Goal: Transaction & Acquisition: Obtain resource

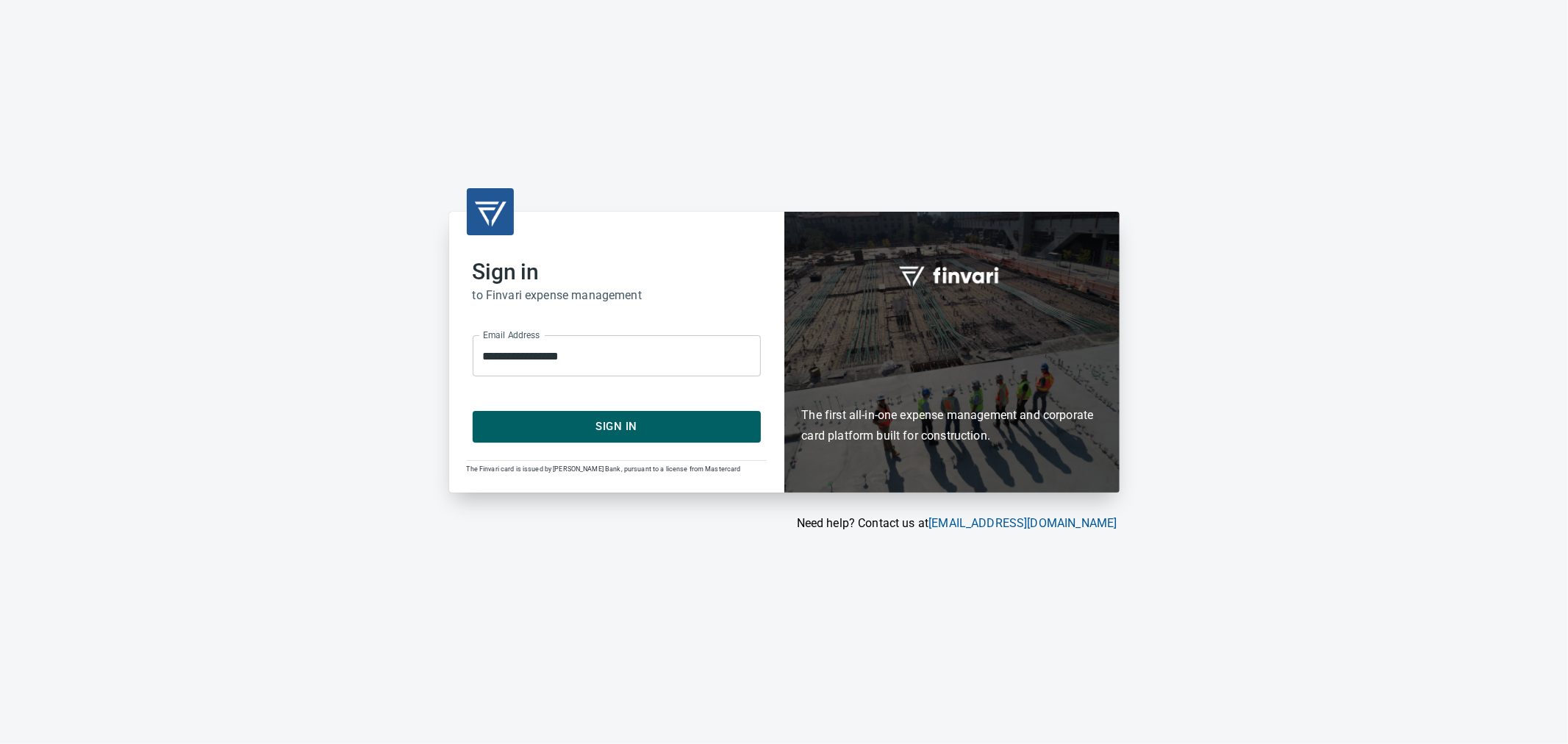
click at [638, 434] on span "Sign In" at bounding box center [617, 426] width 255 height 19
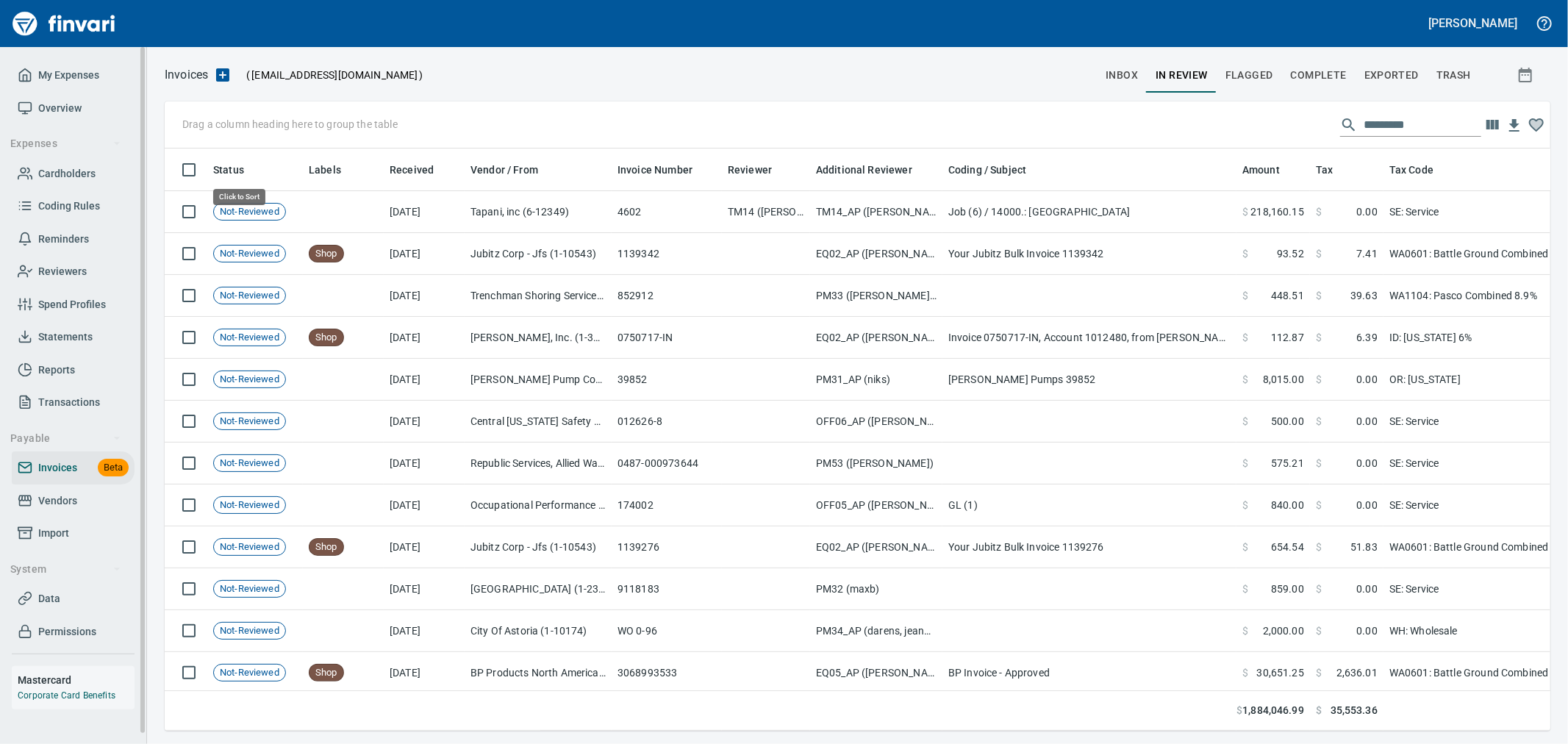
scroll to position [557, 1361]
click at [68, 462] on span "Invoices" at bounding box center [58, 468] width 39 height 19
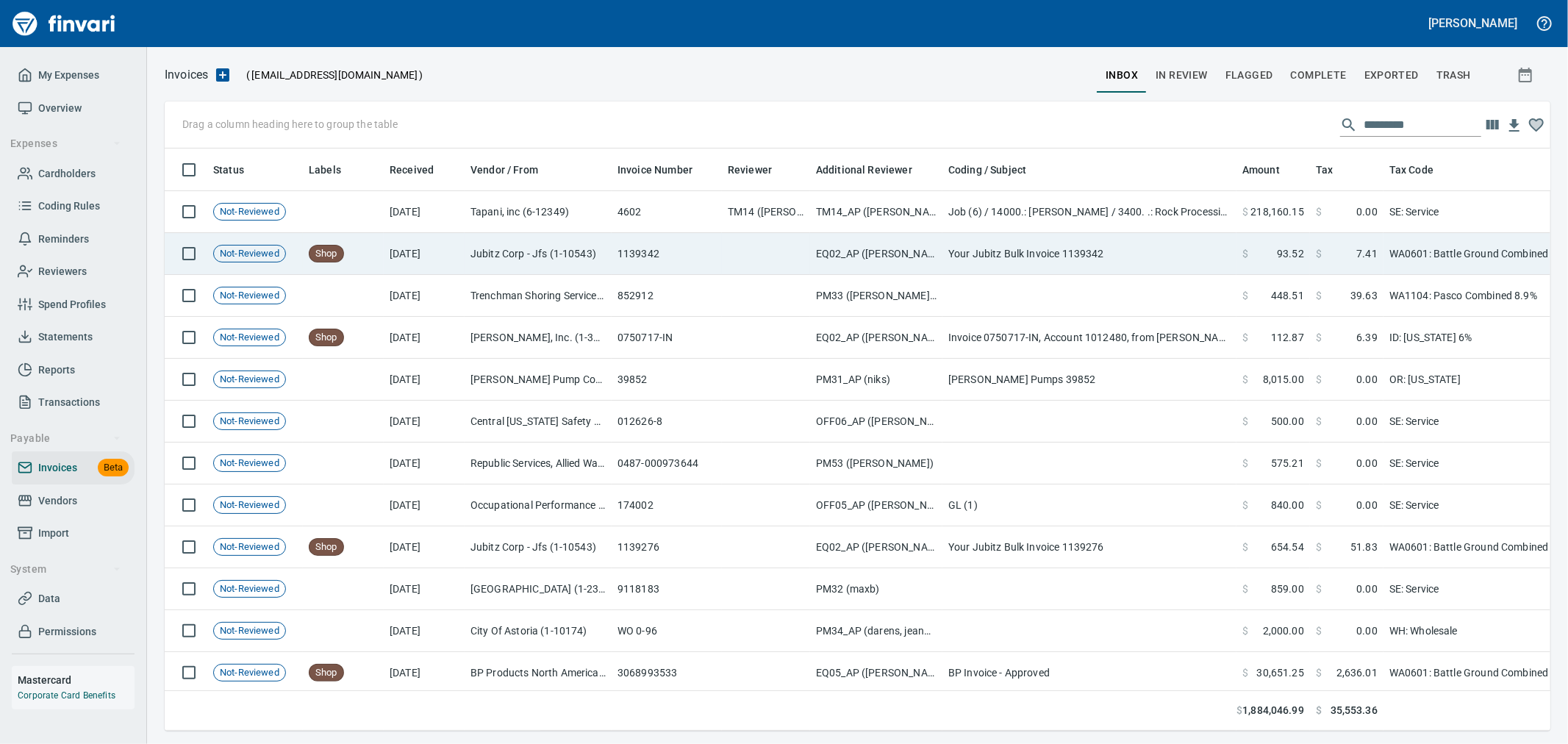
scroll to position [557, 1361]
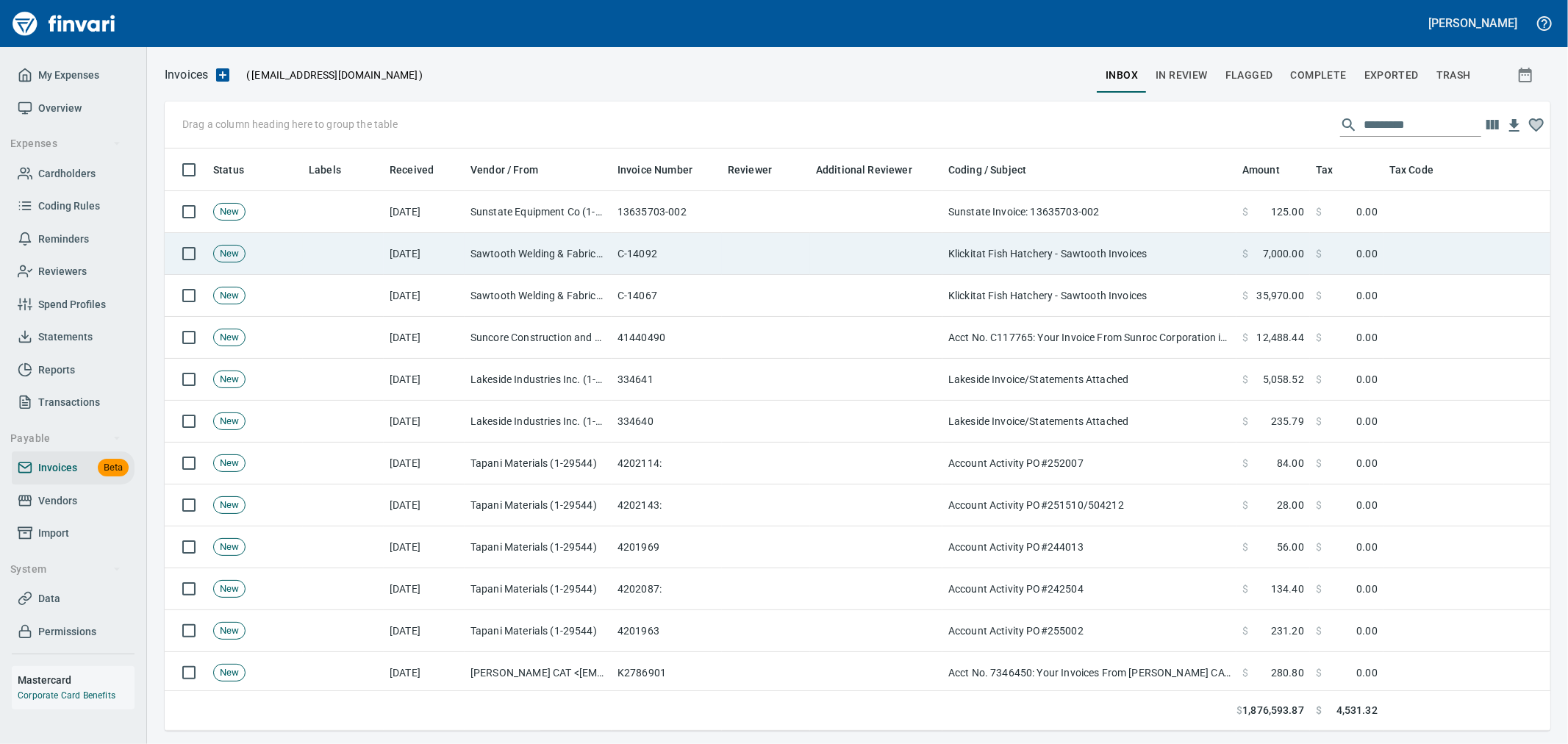
click at [832, 259] on td at bounding box center [876, 254] width 133 height 42
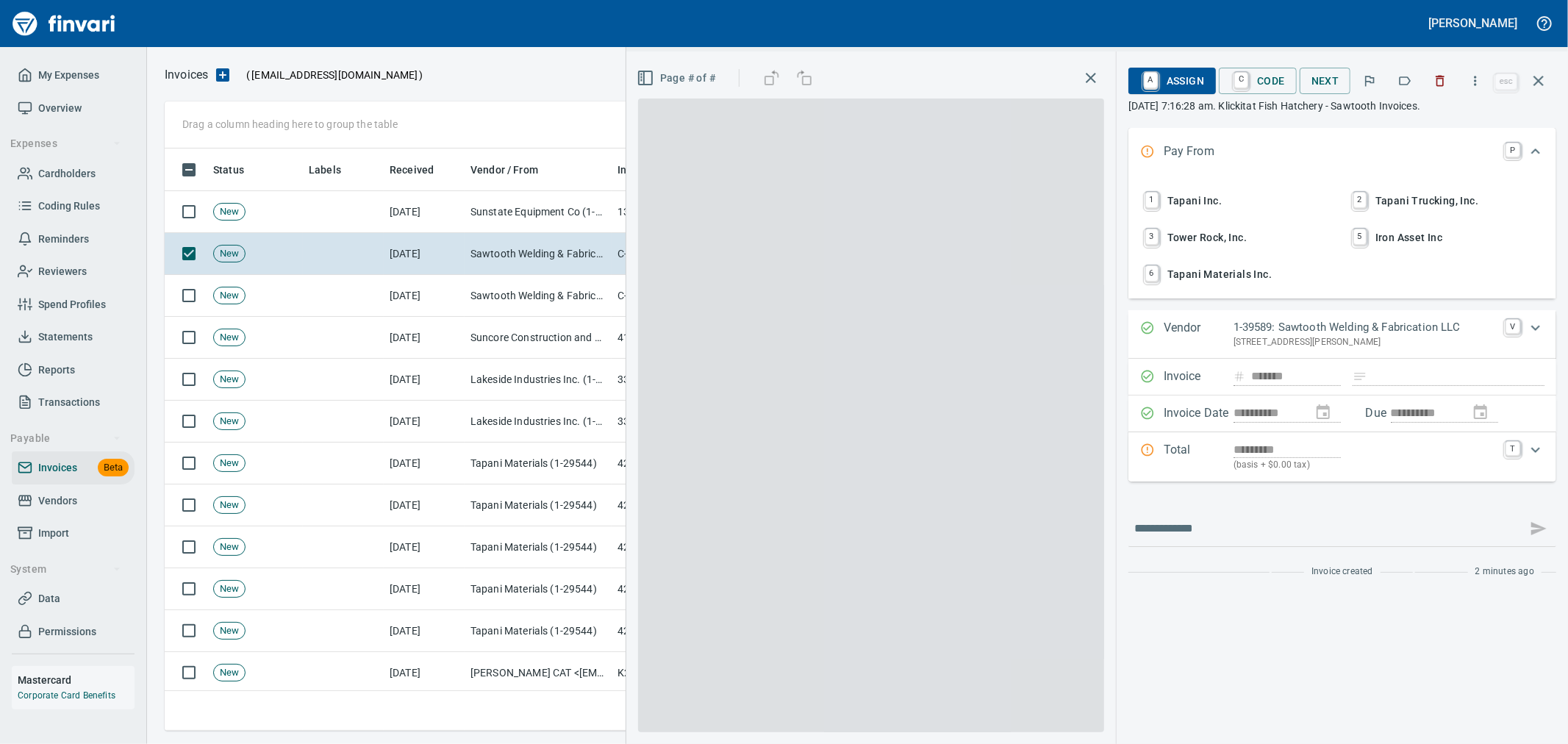
scroll to position [557, 1360]
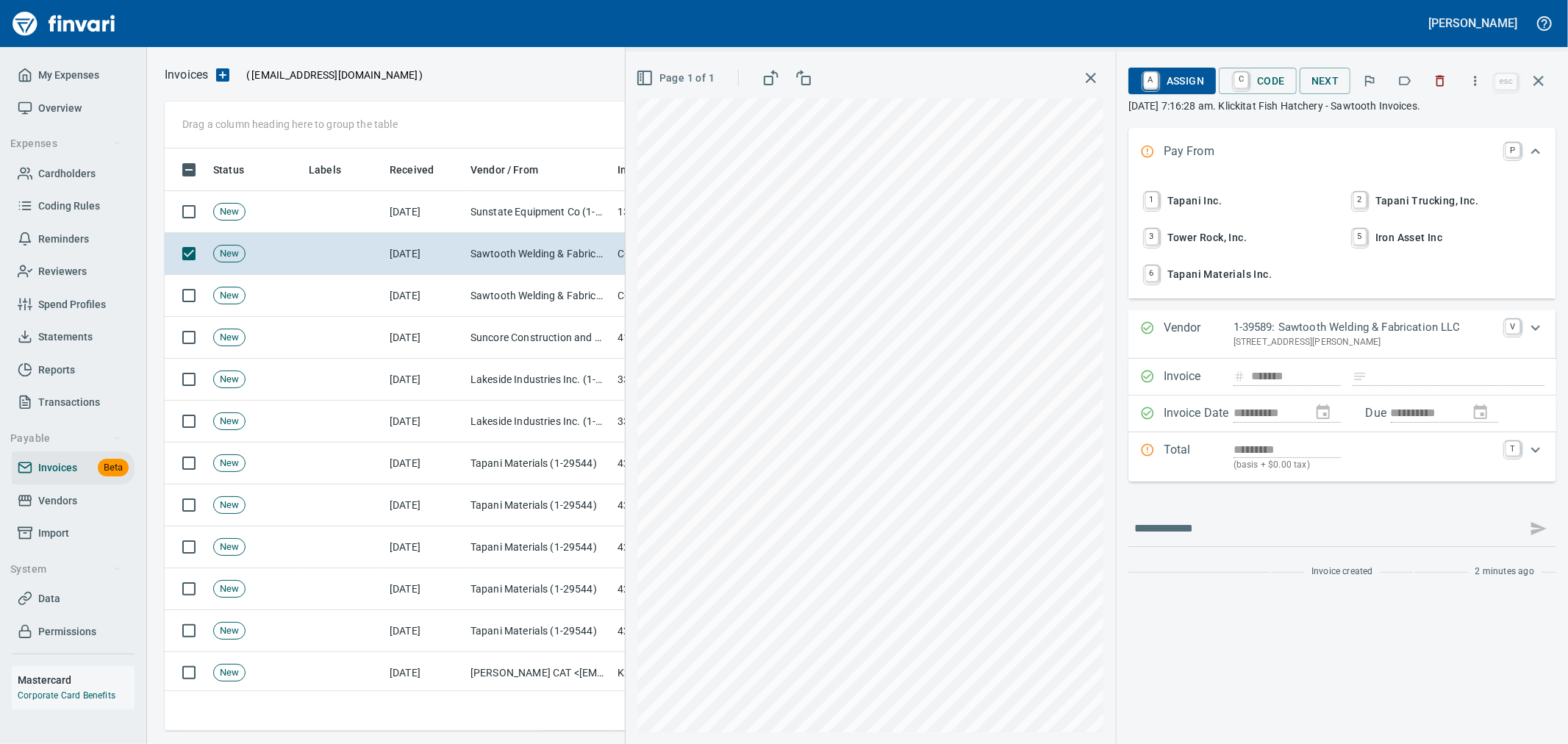
click at [1205, 196] on span "1 Tapani Inc." at bounding box center [1238, 200] width 193 height 25
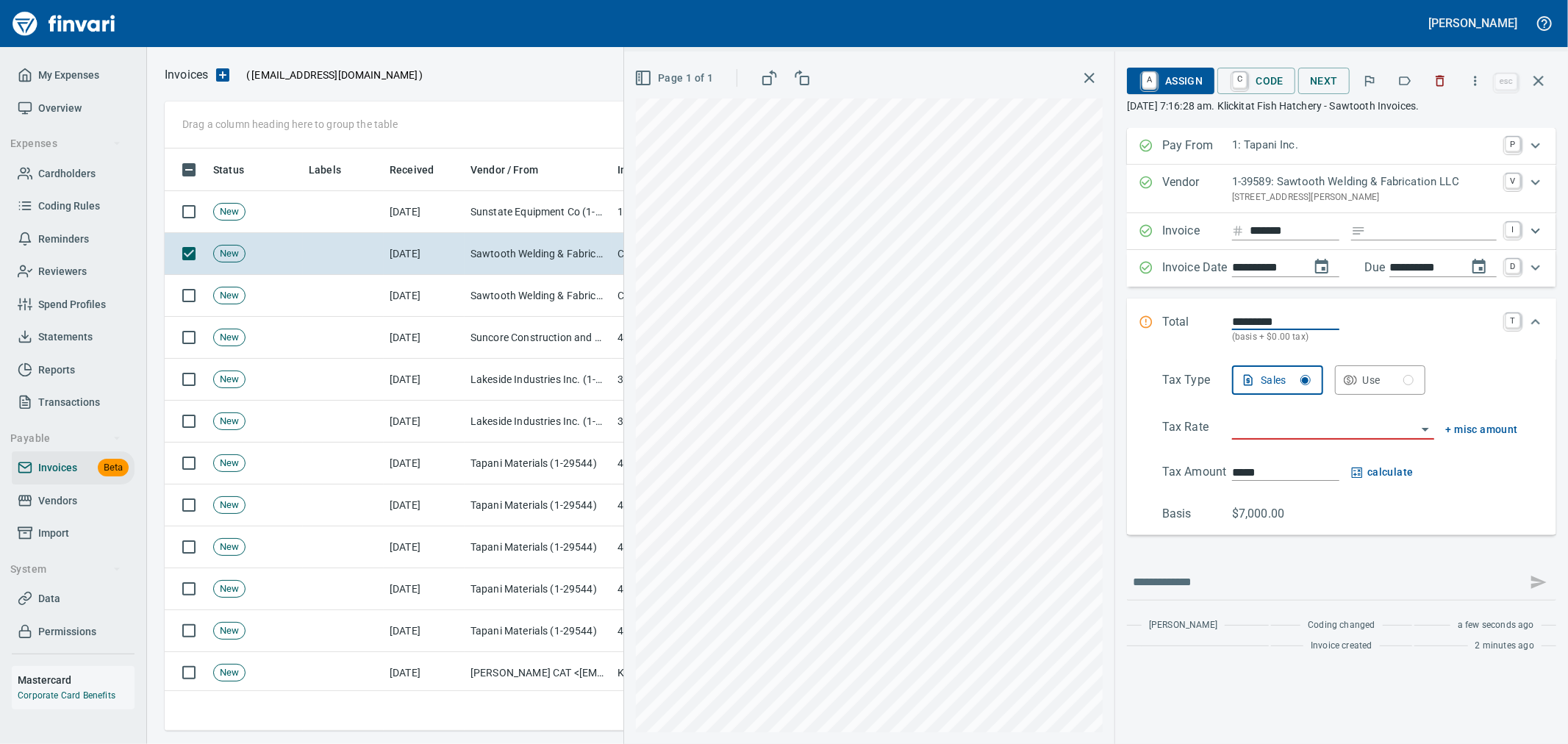
click at [1267, 437] on input "search" at bounding box center [1325, 428] width 184 height 20
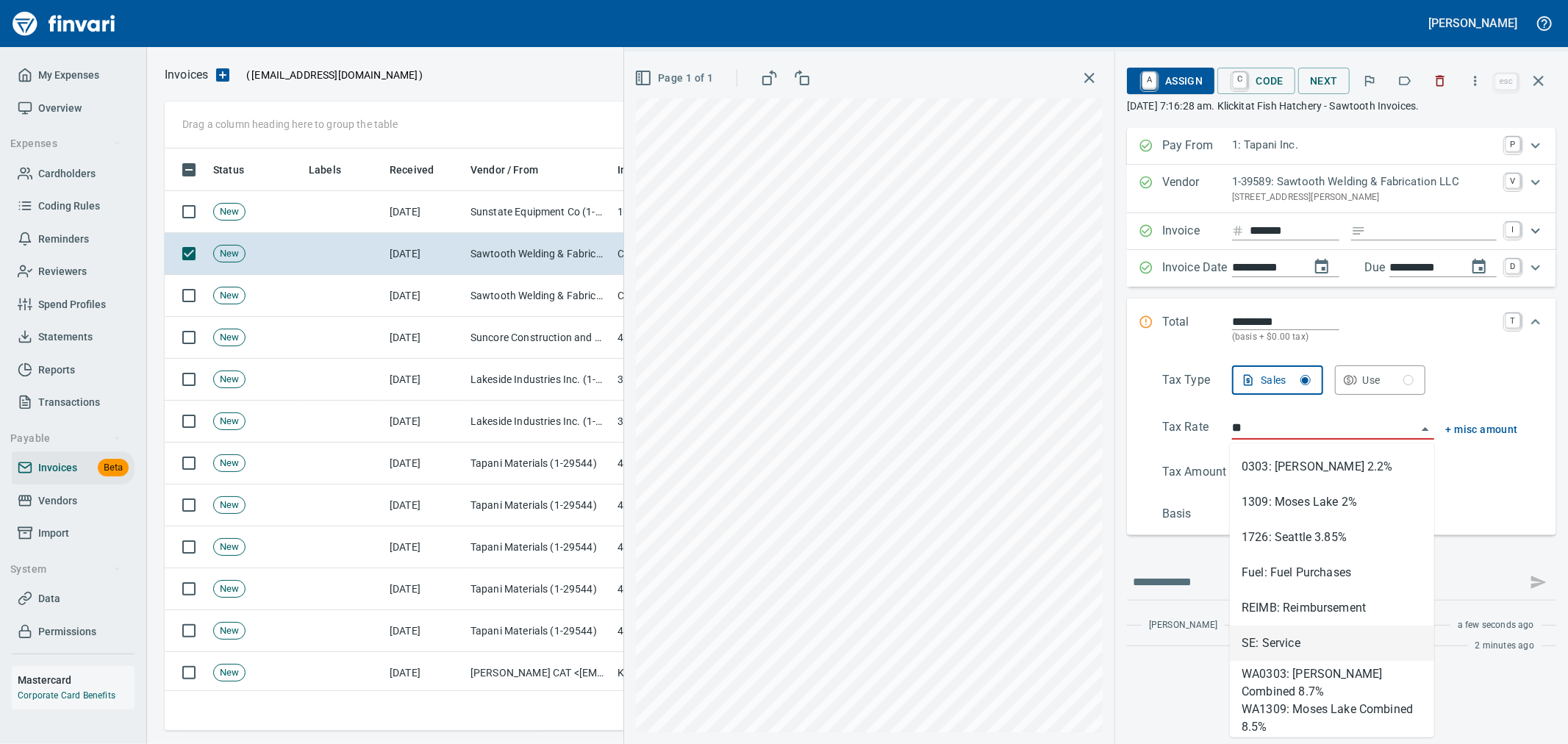
click at [1280, 648] on li "SE: Service" at bounding box center [1332, 643] width 205 height 35
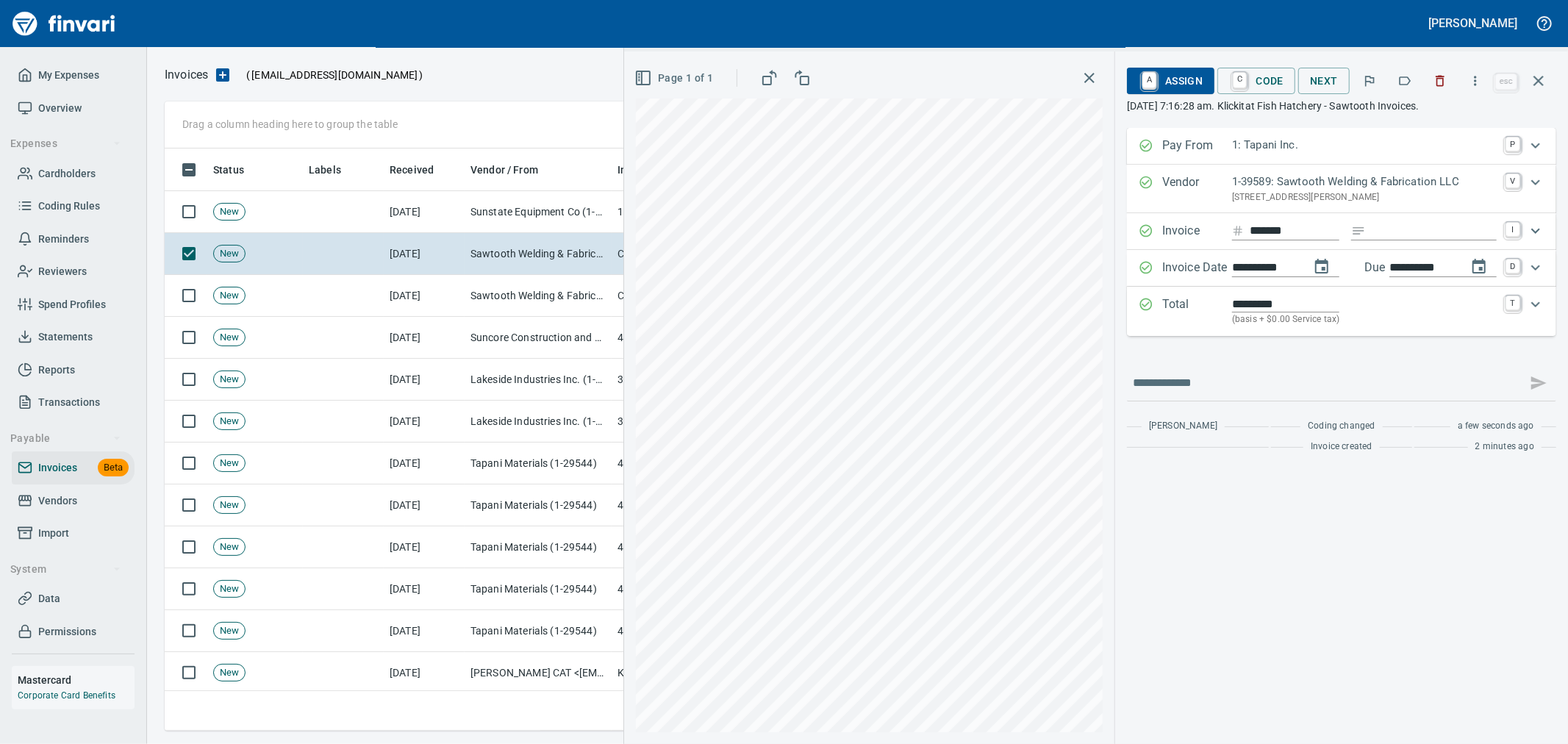
type input "**********"
click at [1187, 82] on span "A Assign" at bounding box center [1170, 80] width 64 height 25
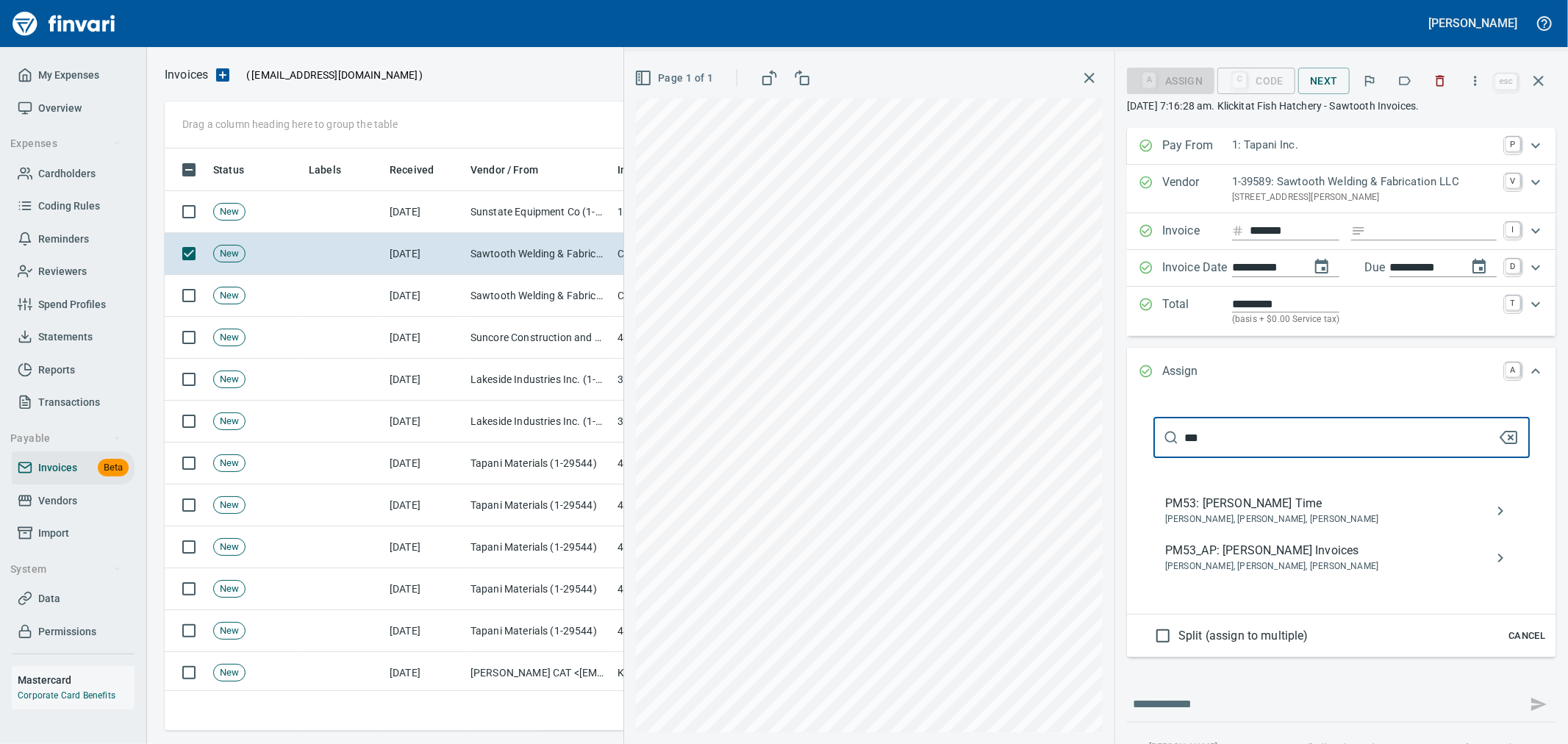
type input "***"
click at [1231, 548] on span "PM53_AP: [PERSON_NAME] Invoices" at bounding box center [1330, 551] width 330 height 18
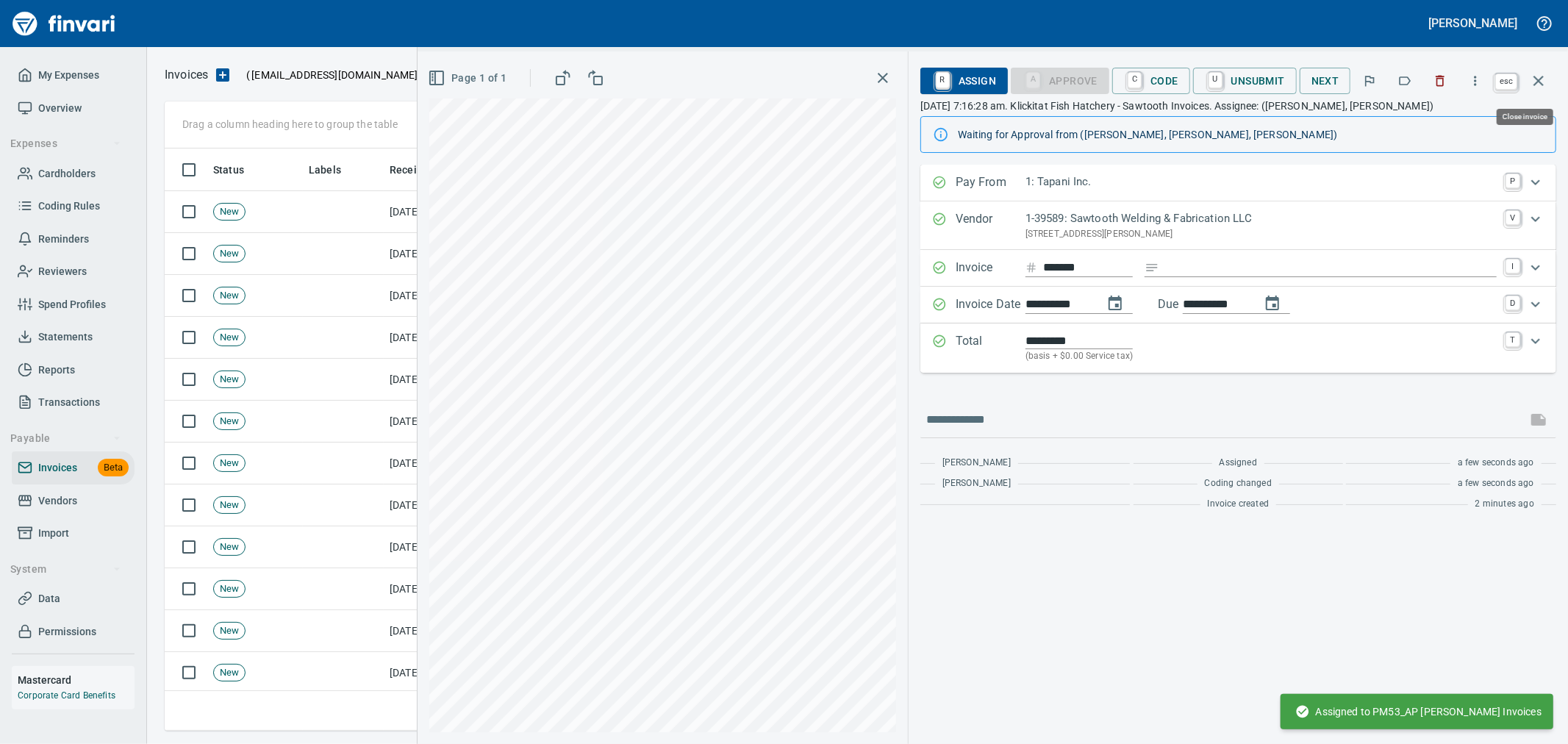
click at [1538, 72] on icon "button" at bounding box center [1539, 81] width 18 height 18
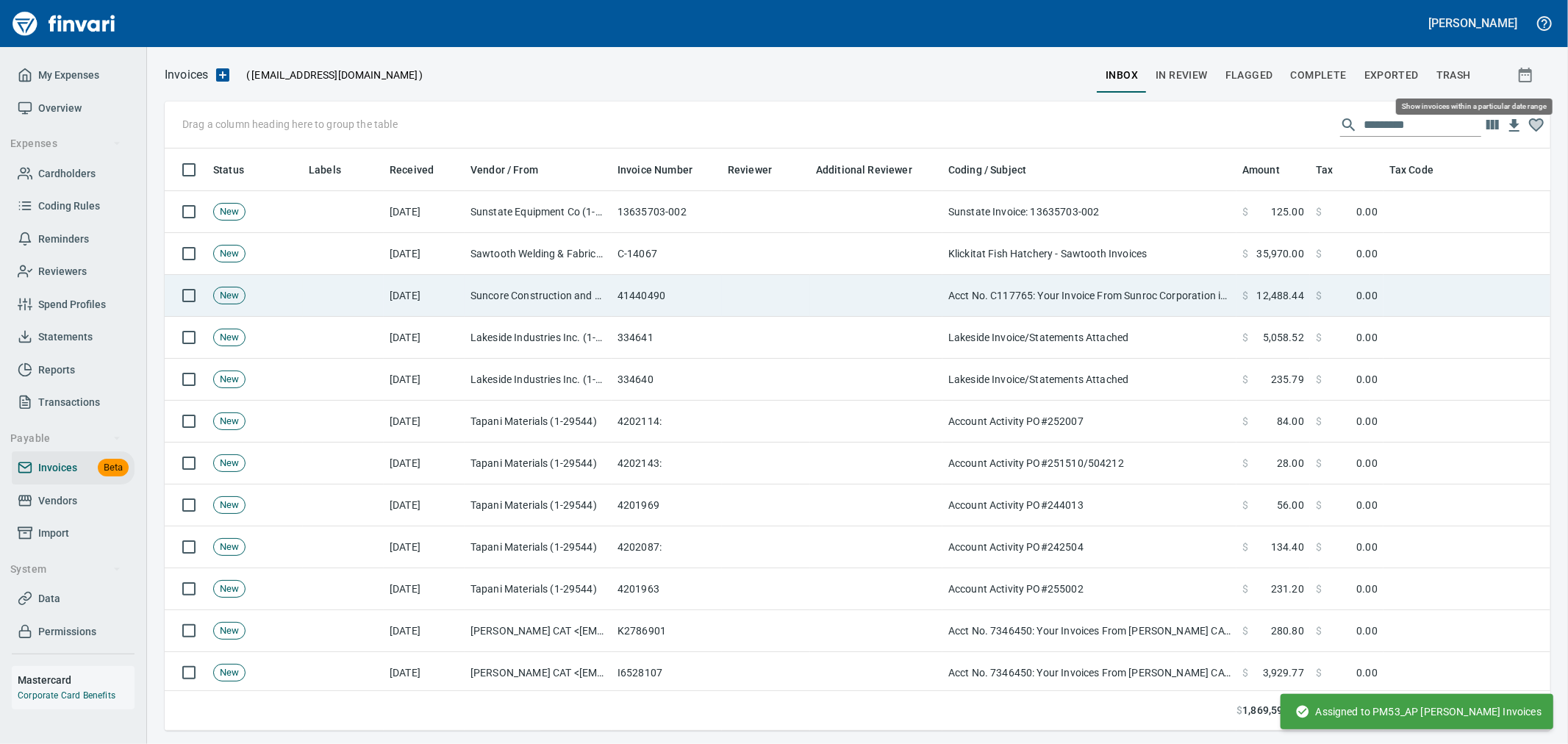
scroll to position [557, 1360]
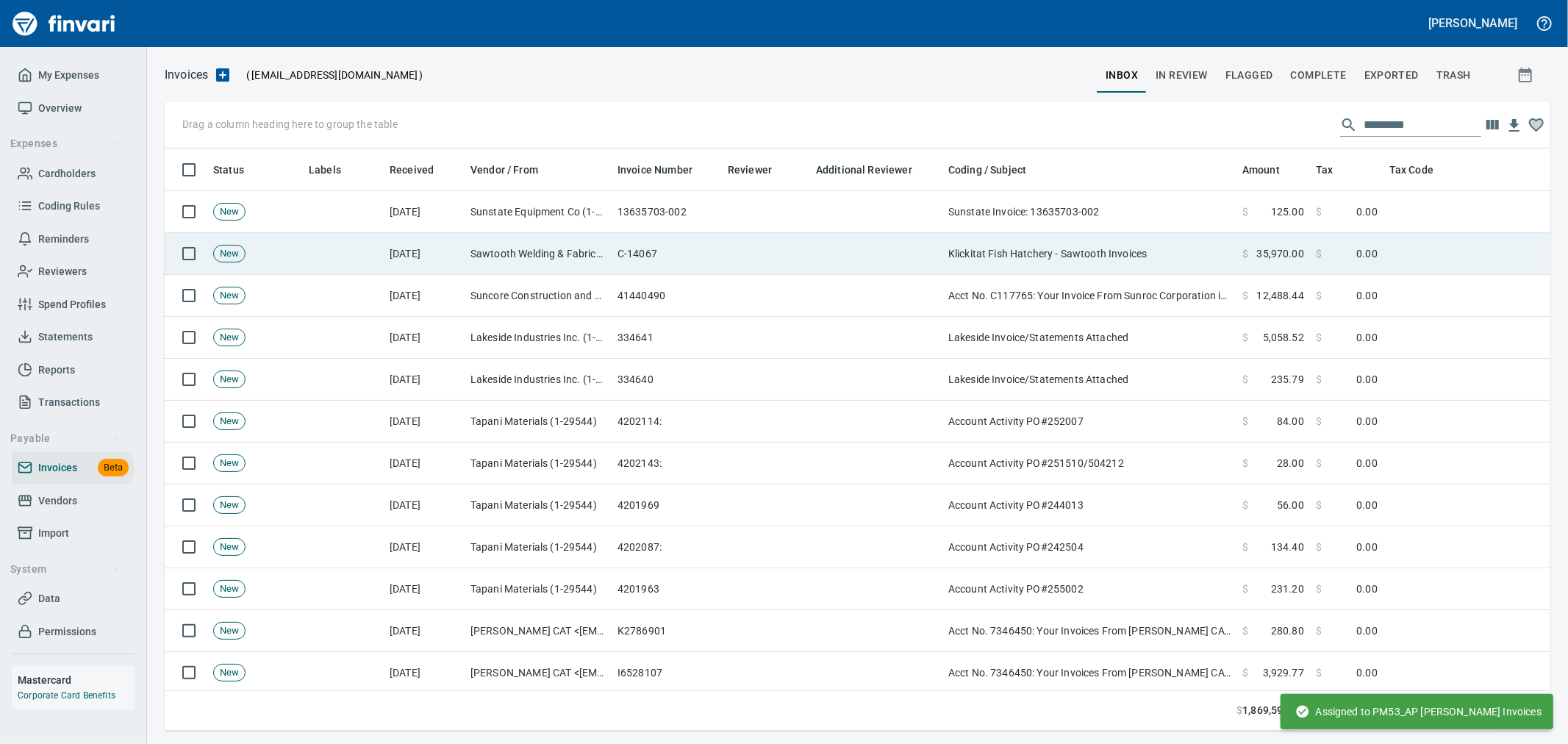
click at [820, 261] on td at bounding box center [876, 254] width 133 height 42
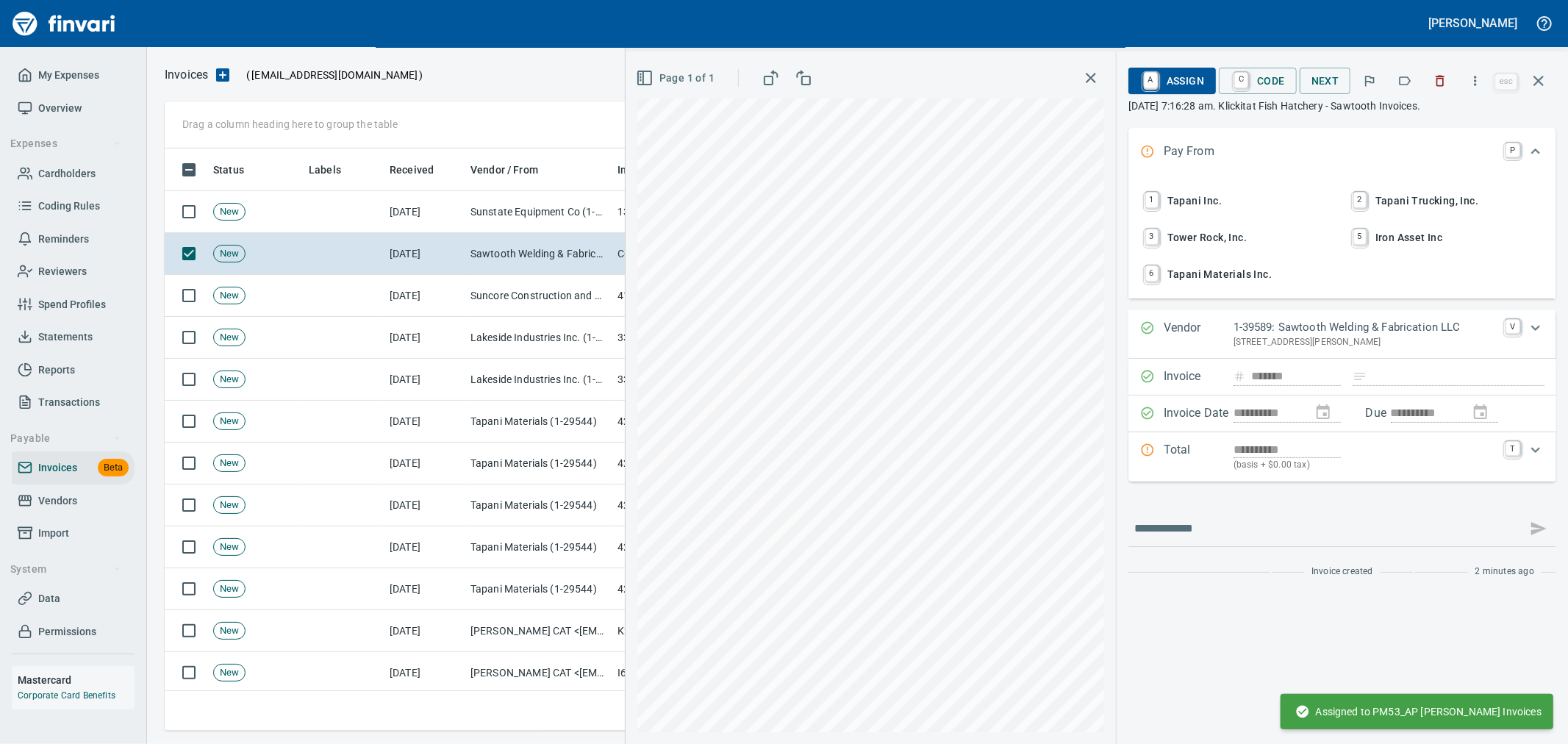
click at [1209, 202] on span "1 Tapani Inc." at bounding box center [1238, 200] width 193 height 25
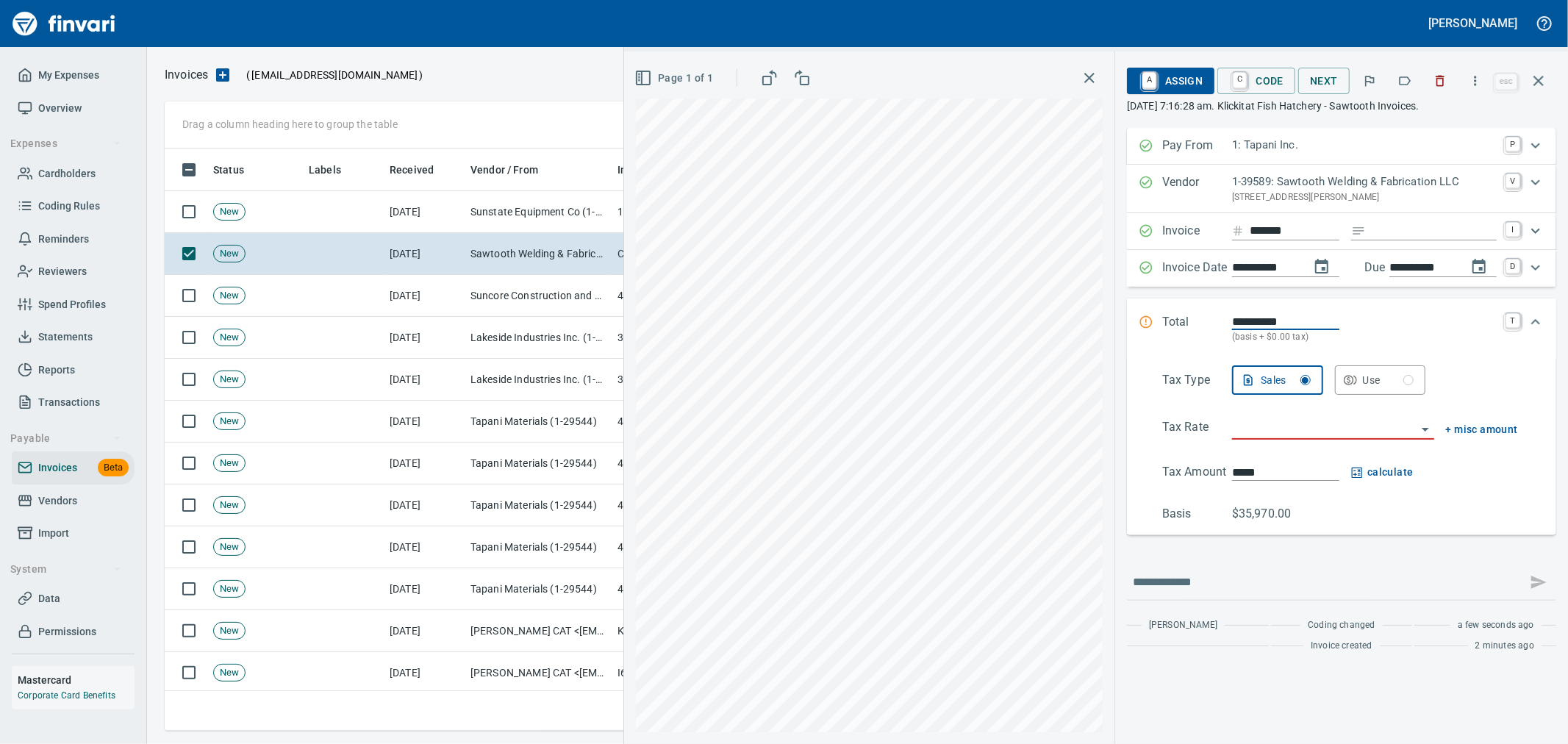
click at [1387, 229] on input "Expand" at bounding box center [1434, 231] width 125 height 19
type input "**********"
click at [1272, 437] on input "search" at bounding box center [1325, 428] width 184 height 20
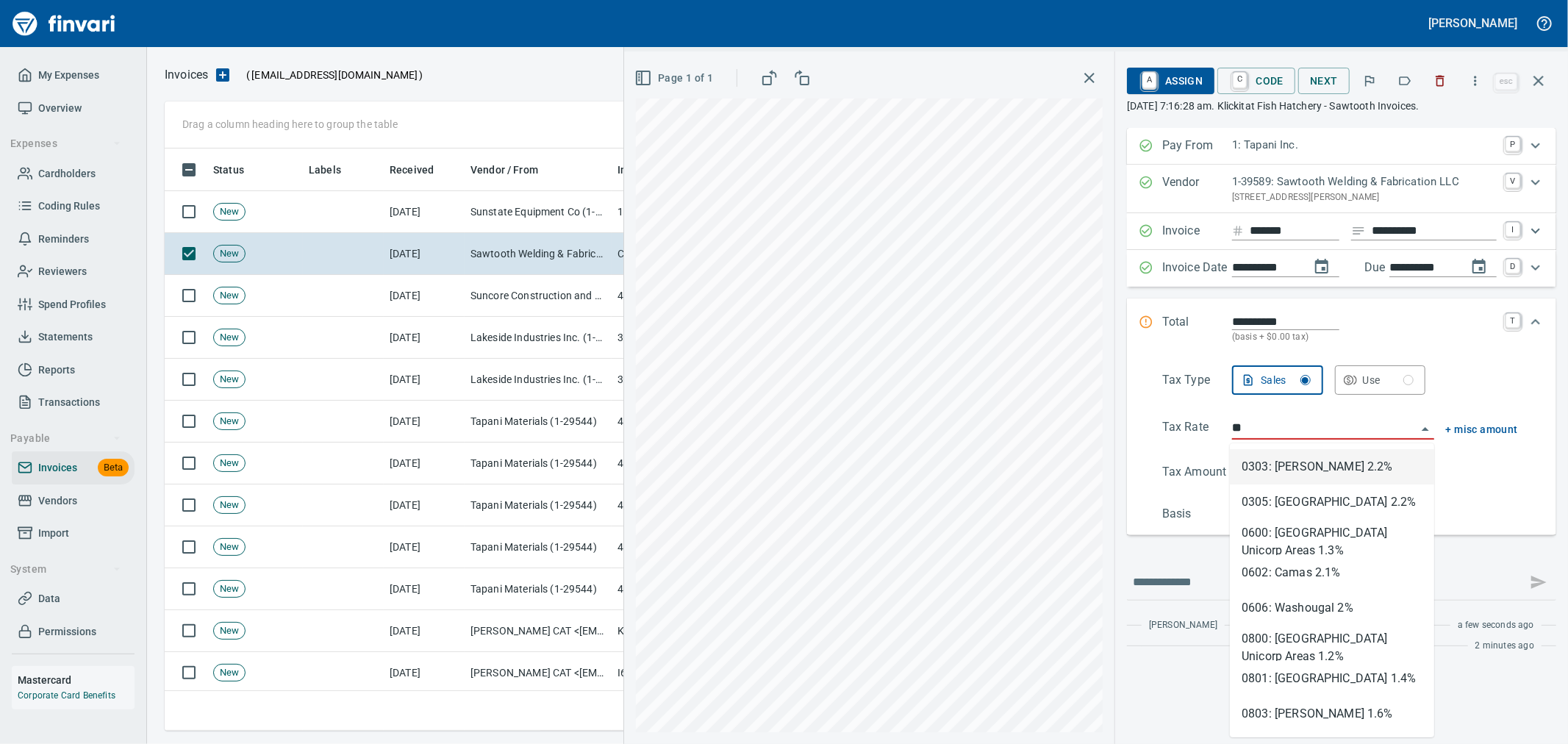
scroll to position [557, 1360]
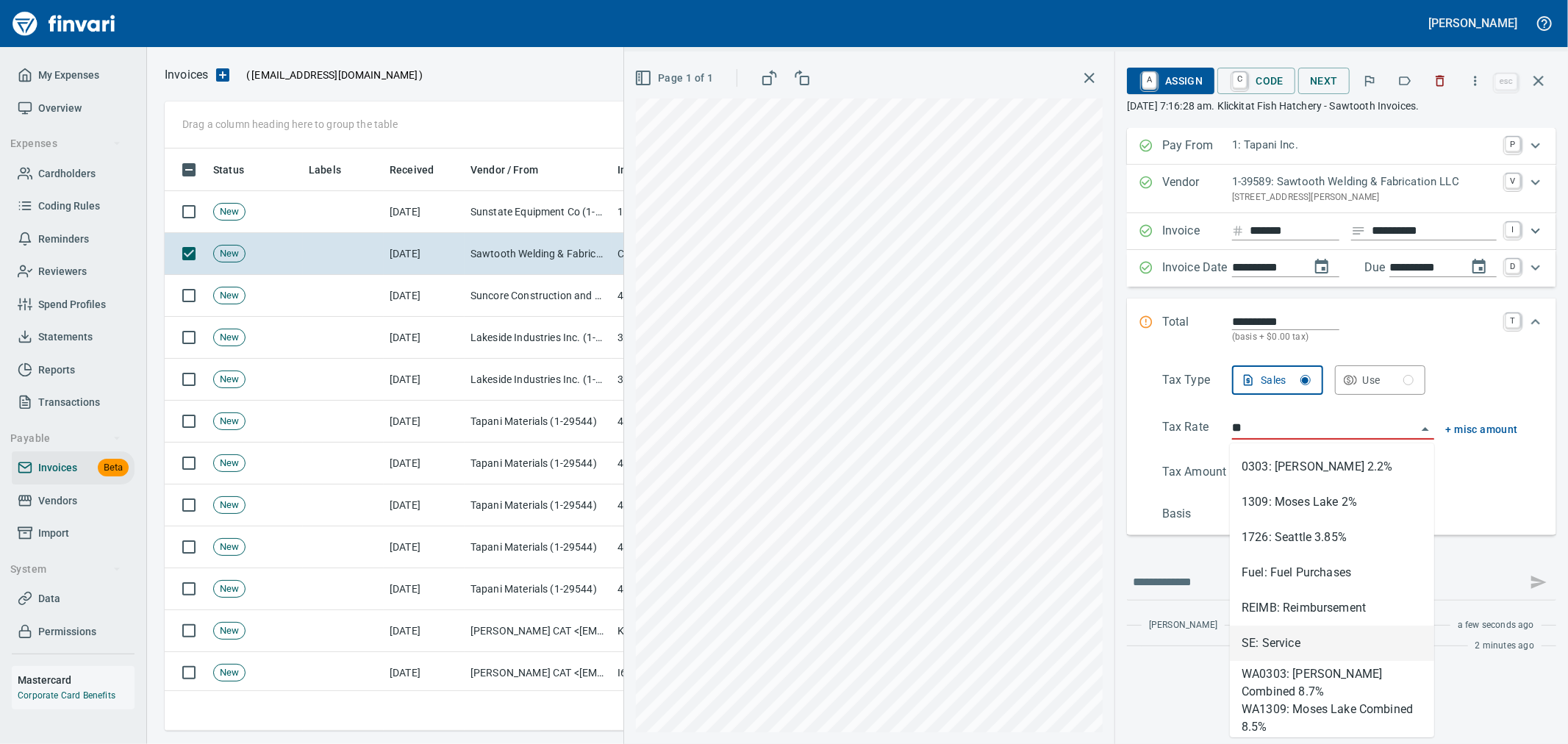
click at [1286, 638] on li "SE: Service" at bounding box center [1332, 643] width 205 height 35
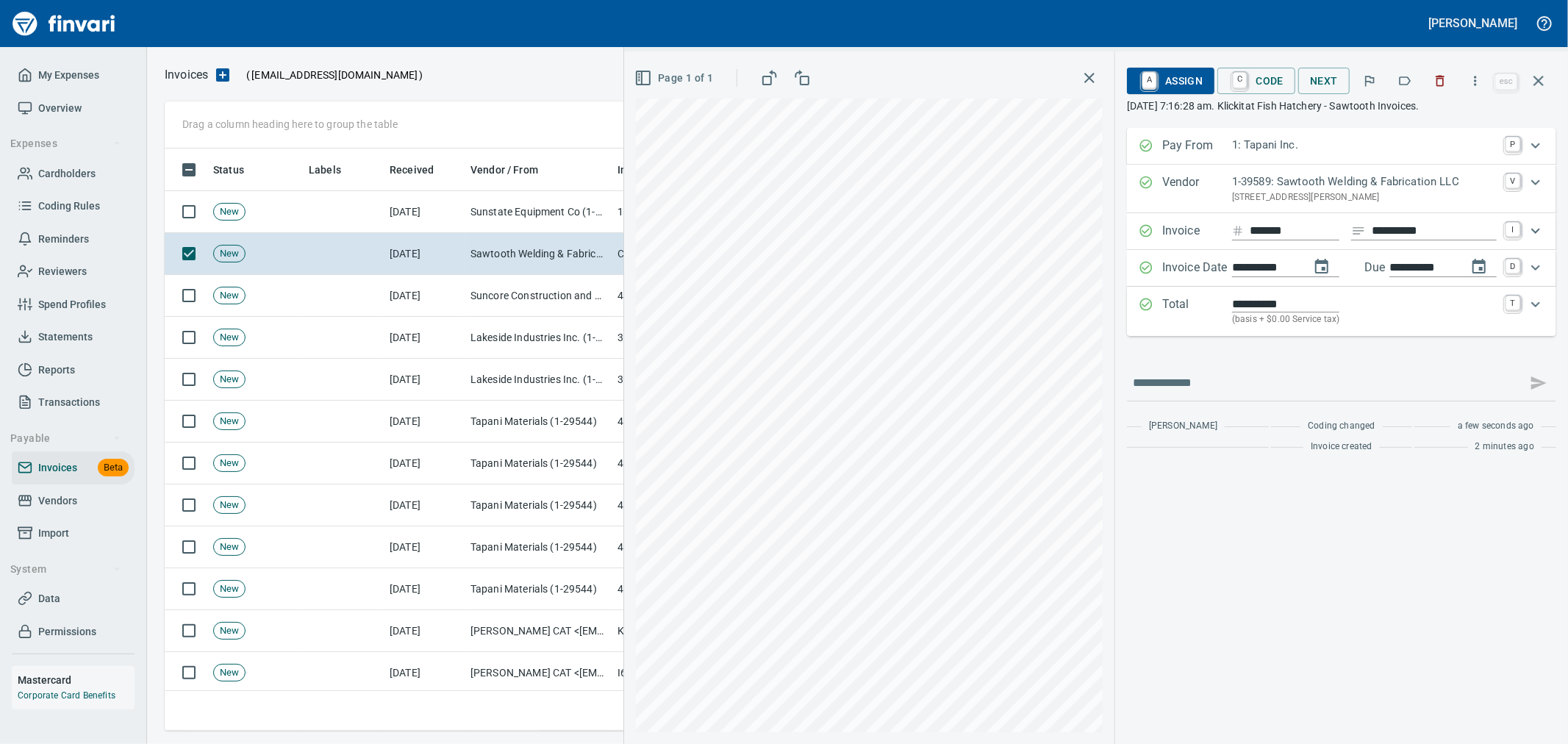
type input "**********"
click at [1174, 81] on span "A Assign" at bounding box center [1170, 80] width 64 height 25
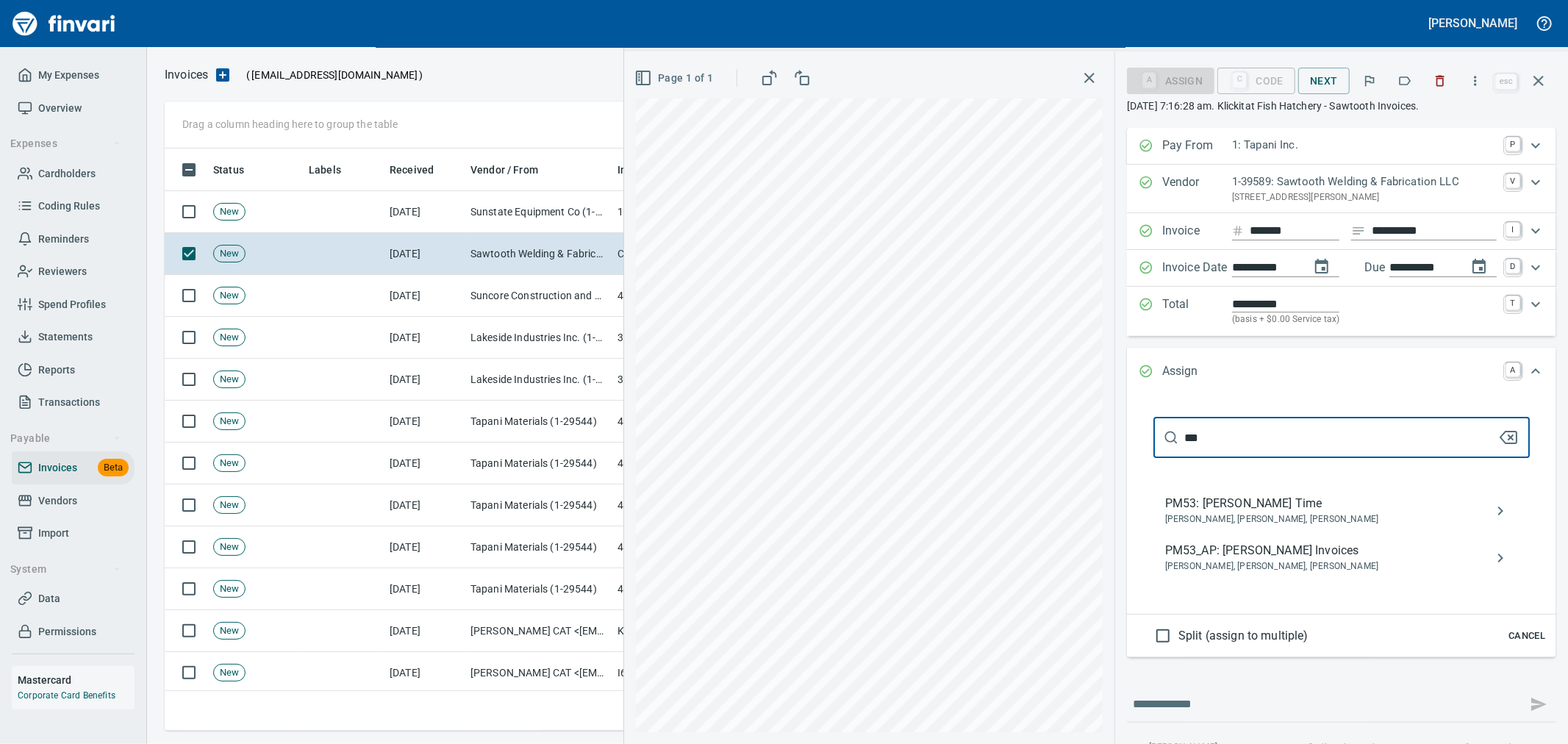
type input "***"
click at [1325, 563] on span "[PERSON_NAME], [PERSON_NAME], [PERSON_NAME]" at bounding box center [1330, 567] width 330 height 15
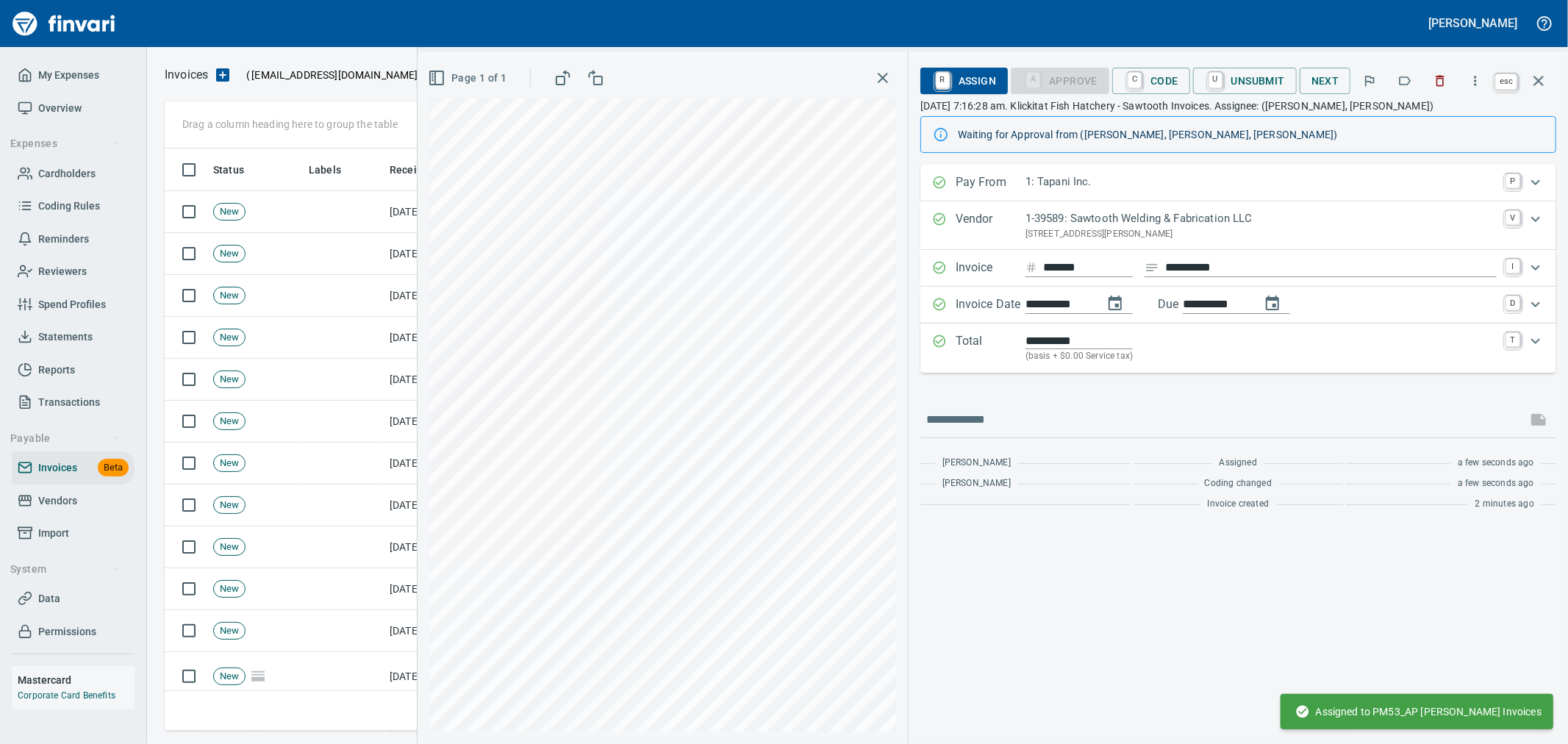
click at [1537, 70] on button "button" at bounding box center [1538, 80] width 35 height 35
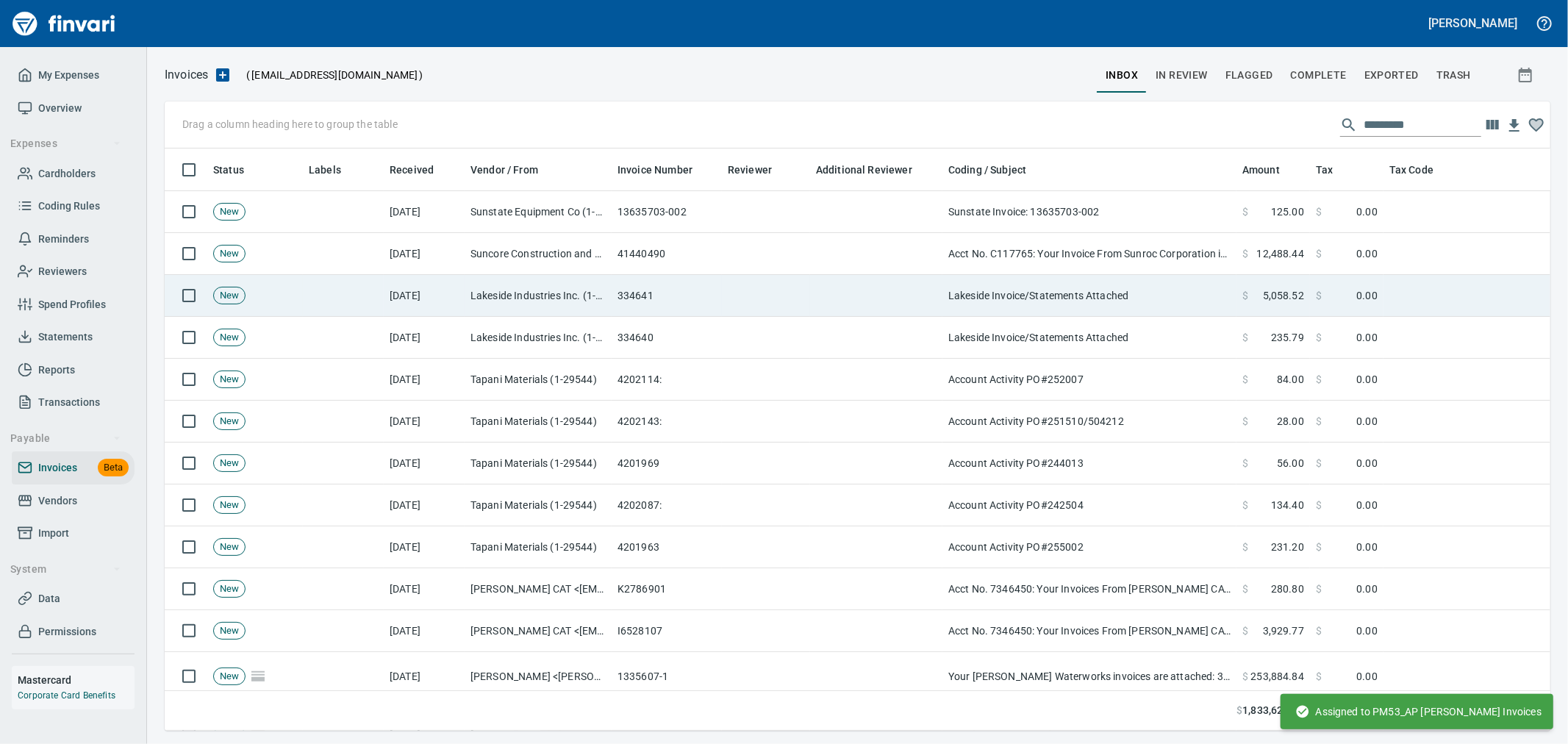
scroll to position [557, 1360]
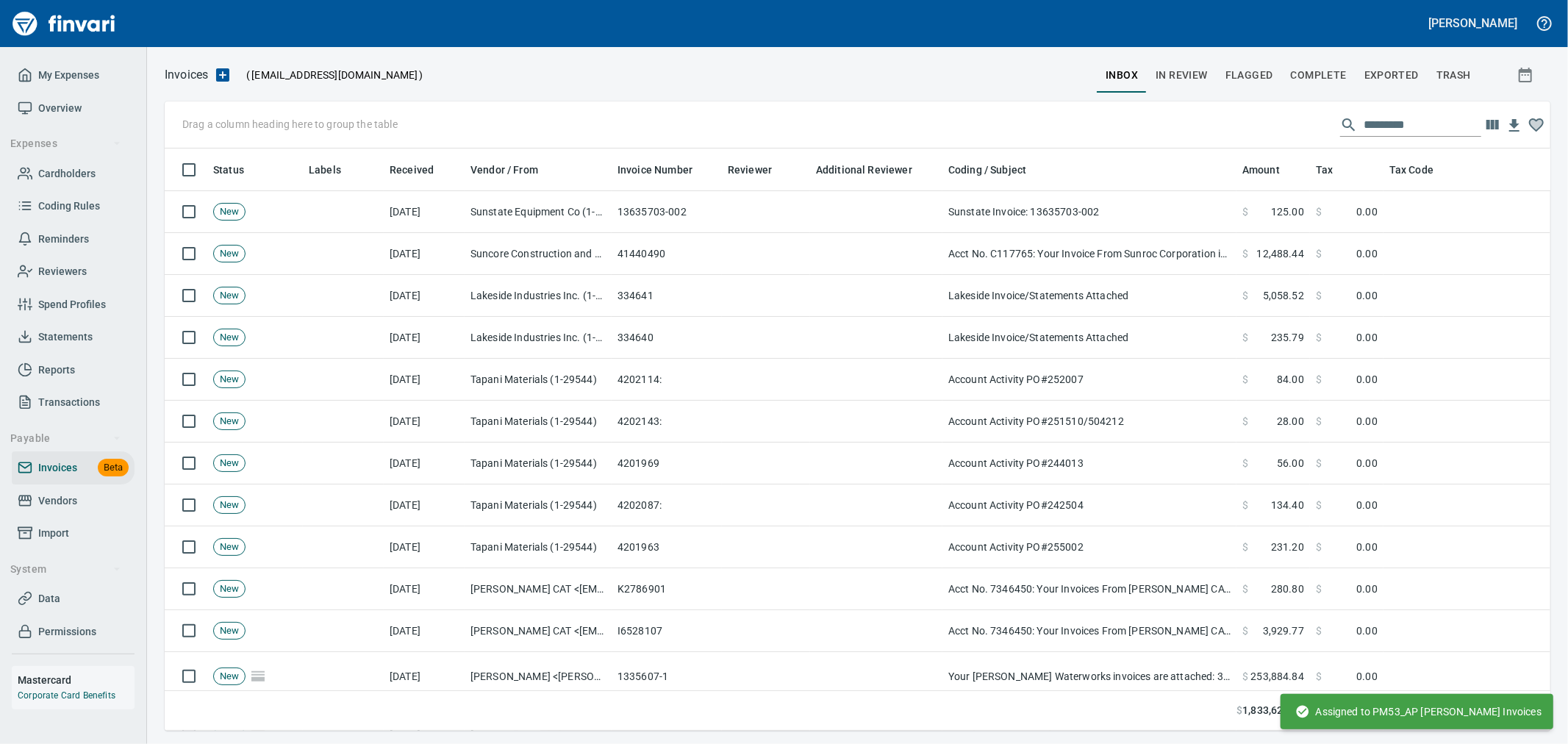
click at [1325, 81] on span "Complete" at bounding box center [1319, 75] width 56 height 19
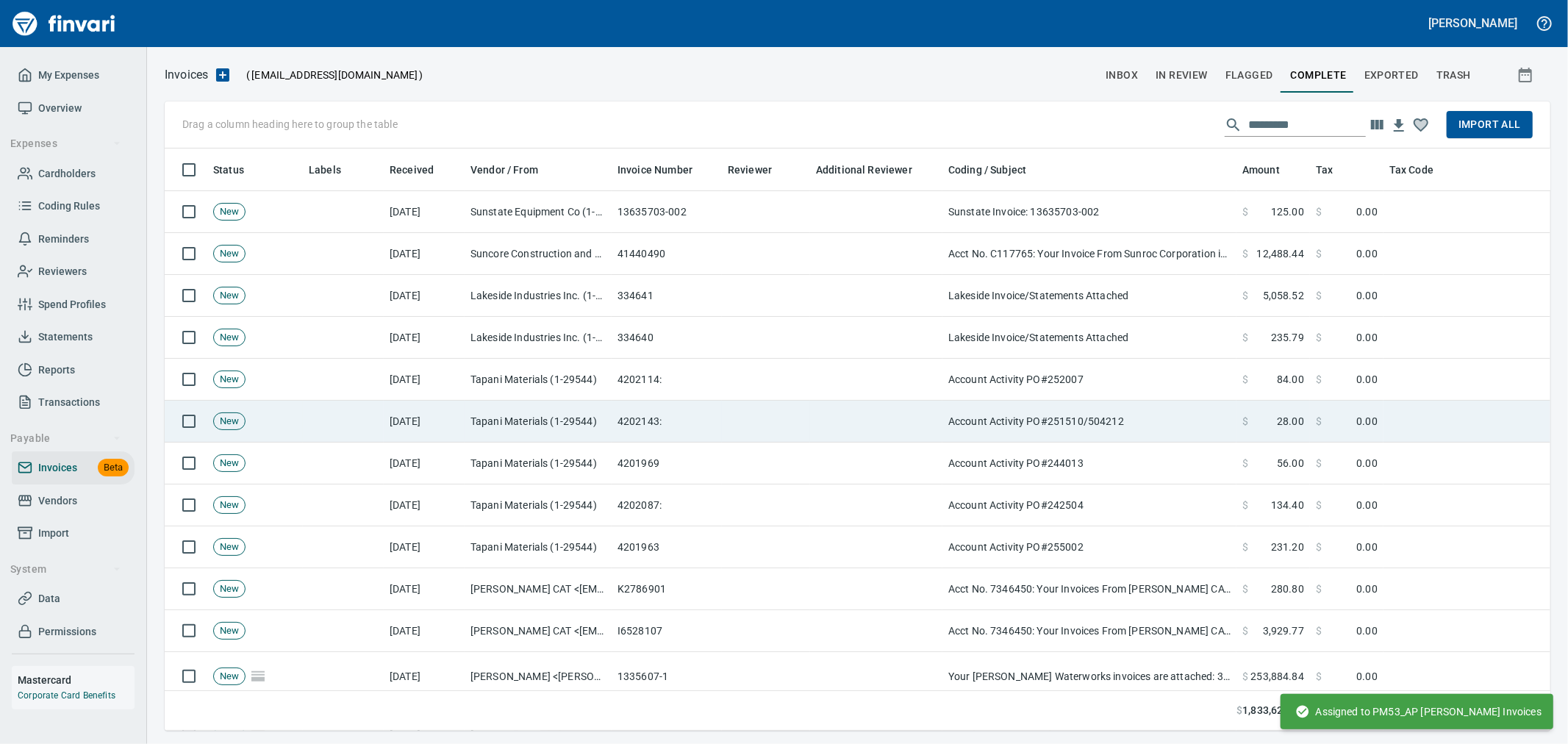
scroll to position [557, 1361]
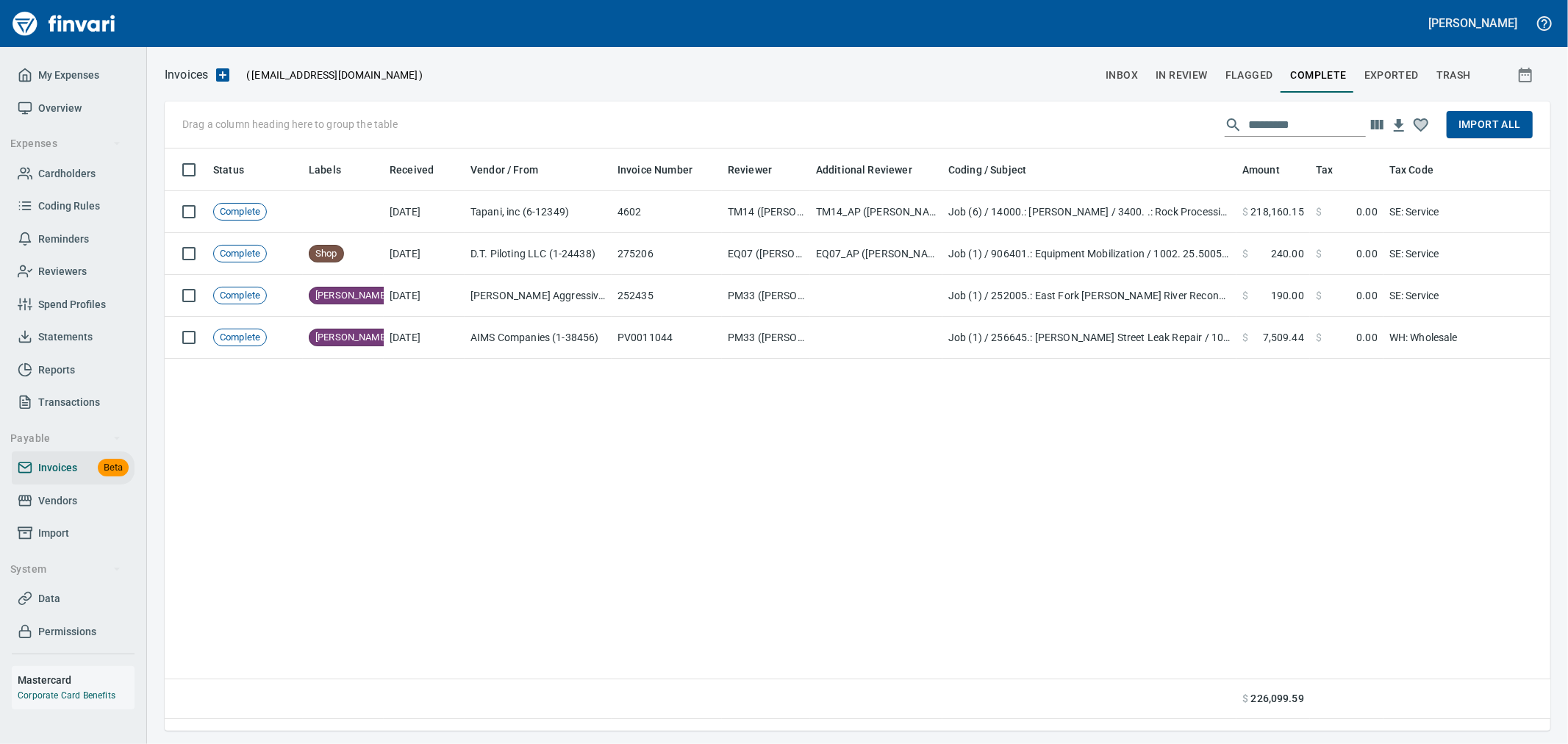
click at [1477, 127] on span "Import All" at bounding box center [1489, 124] width 62 height 19
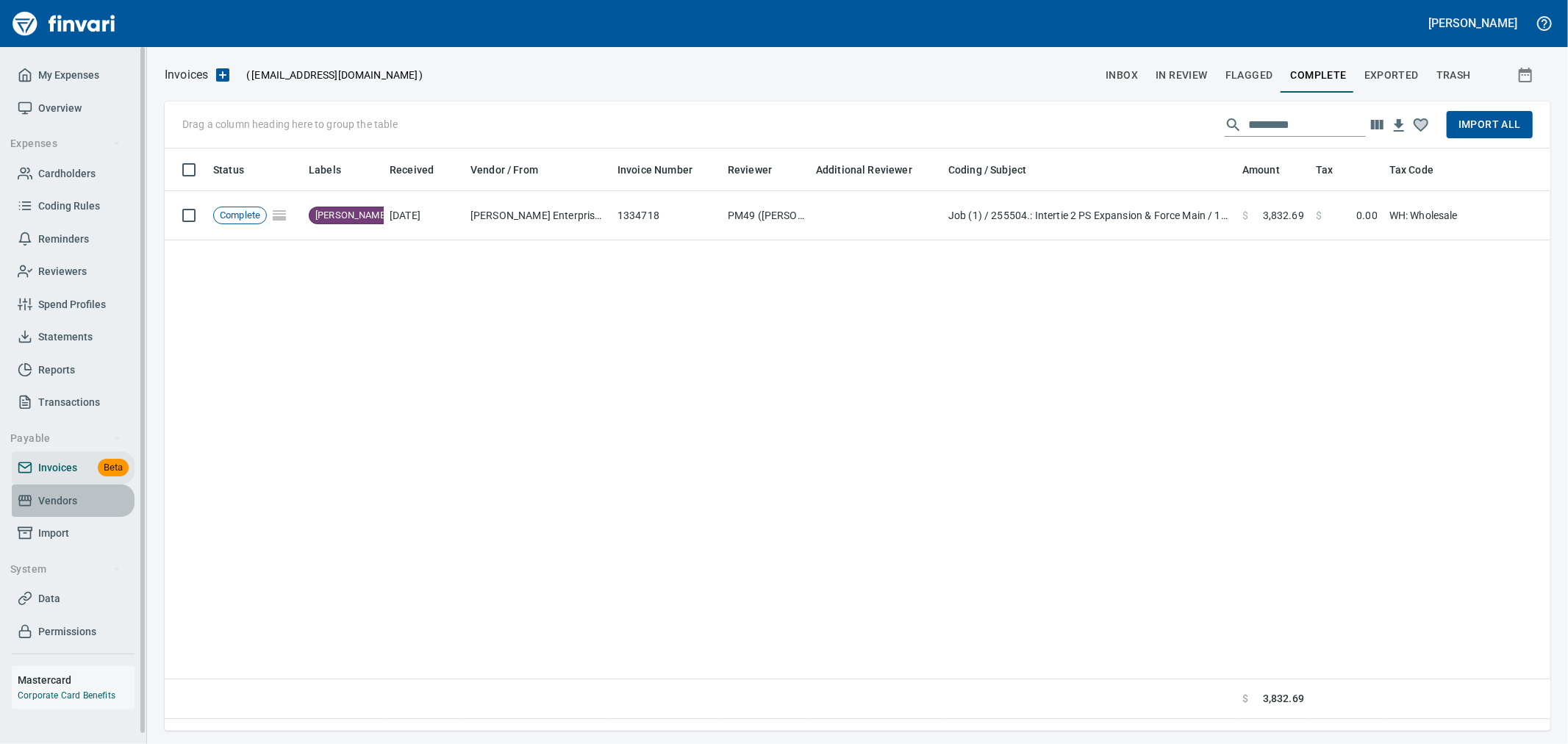
click at [79, 498] on span "Vendors" at bounding box center [73, 500] width 111 height 19
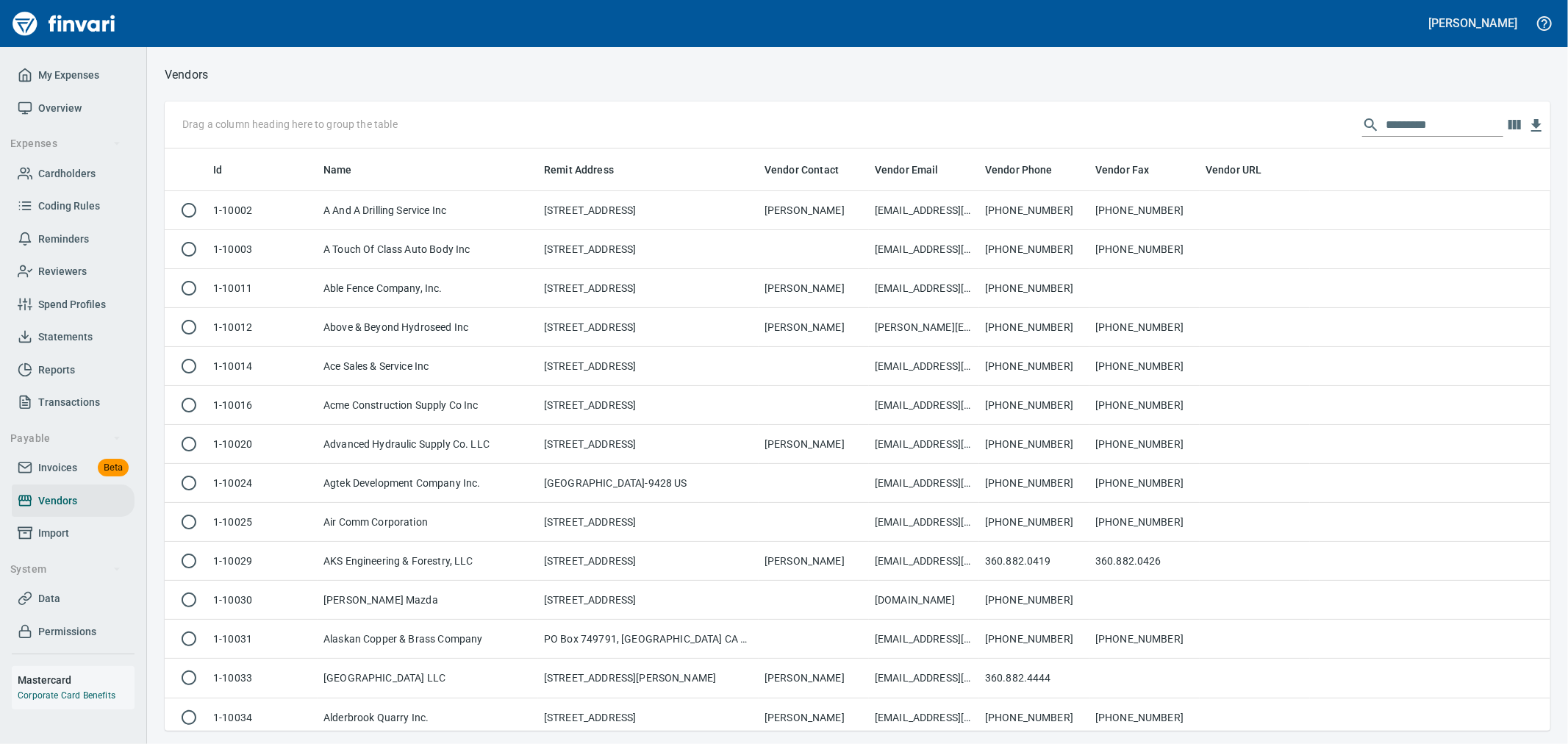
scroll to position [569, 1361]
click at [1429, 113] on input "text" at bounding box center [1444, 124] width 118 height 23
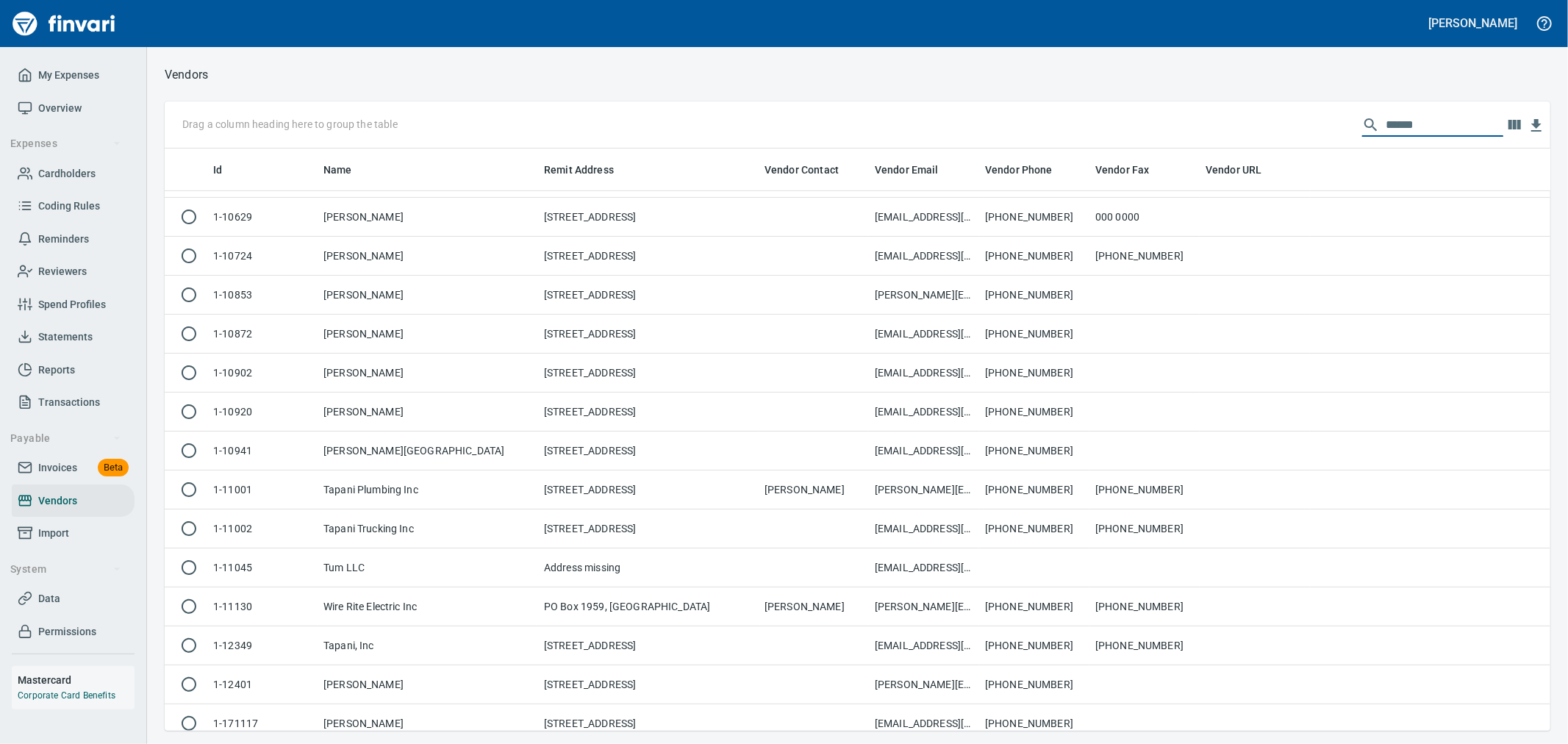
scroll to position [327, 0]
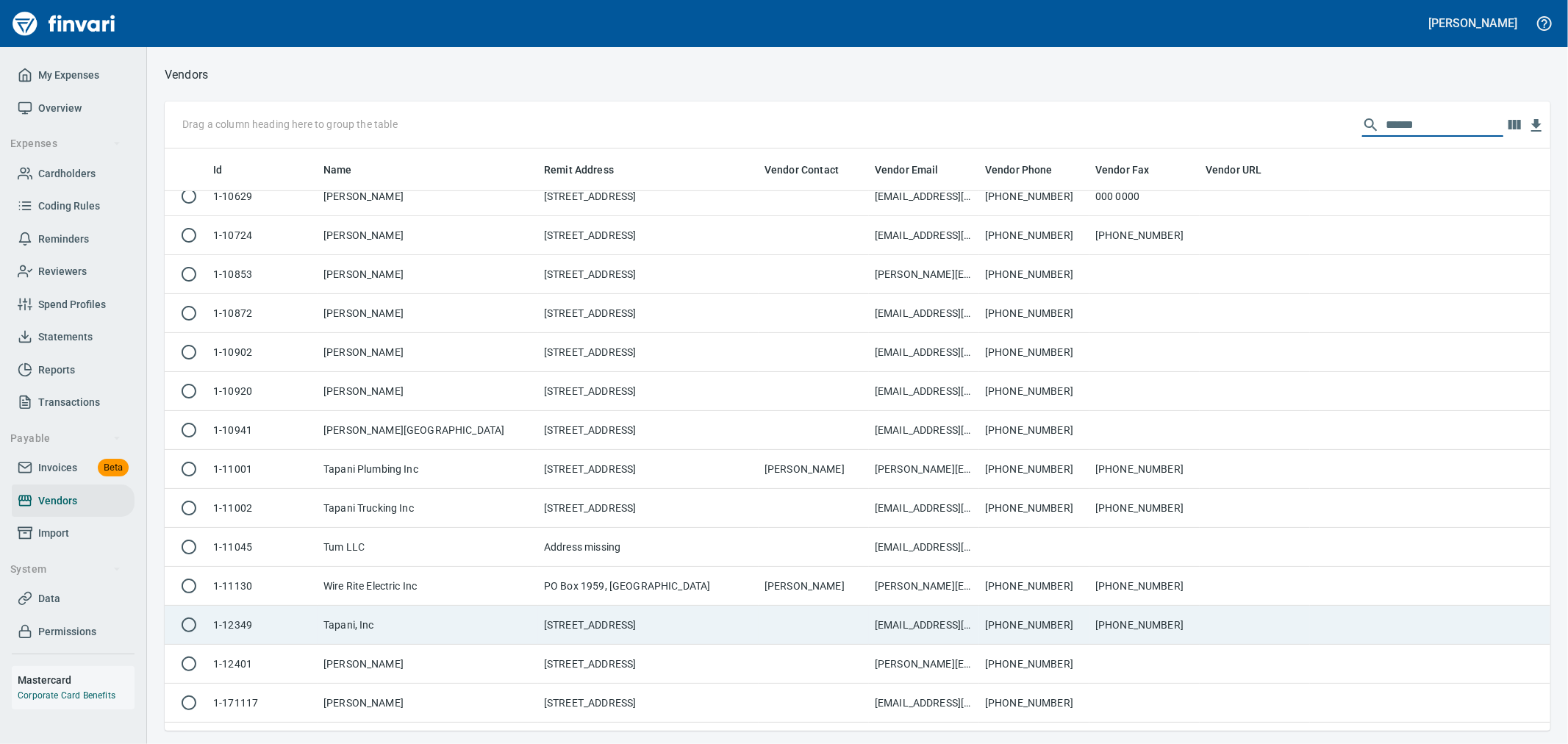
type input "******"
click at [677, 630] on td "[STREET_ADDRESS]" at bounding box center [648, 626] width 220 height 39
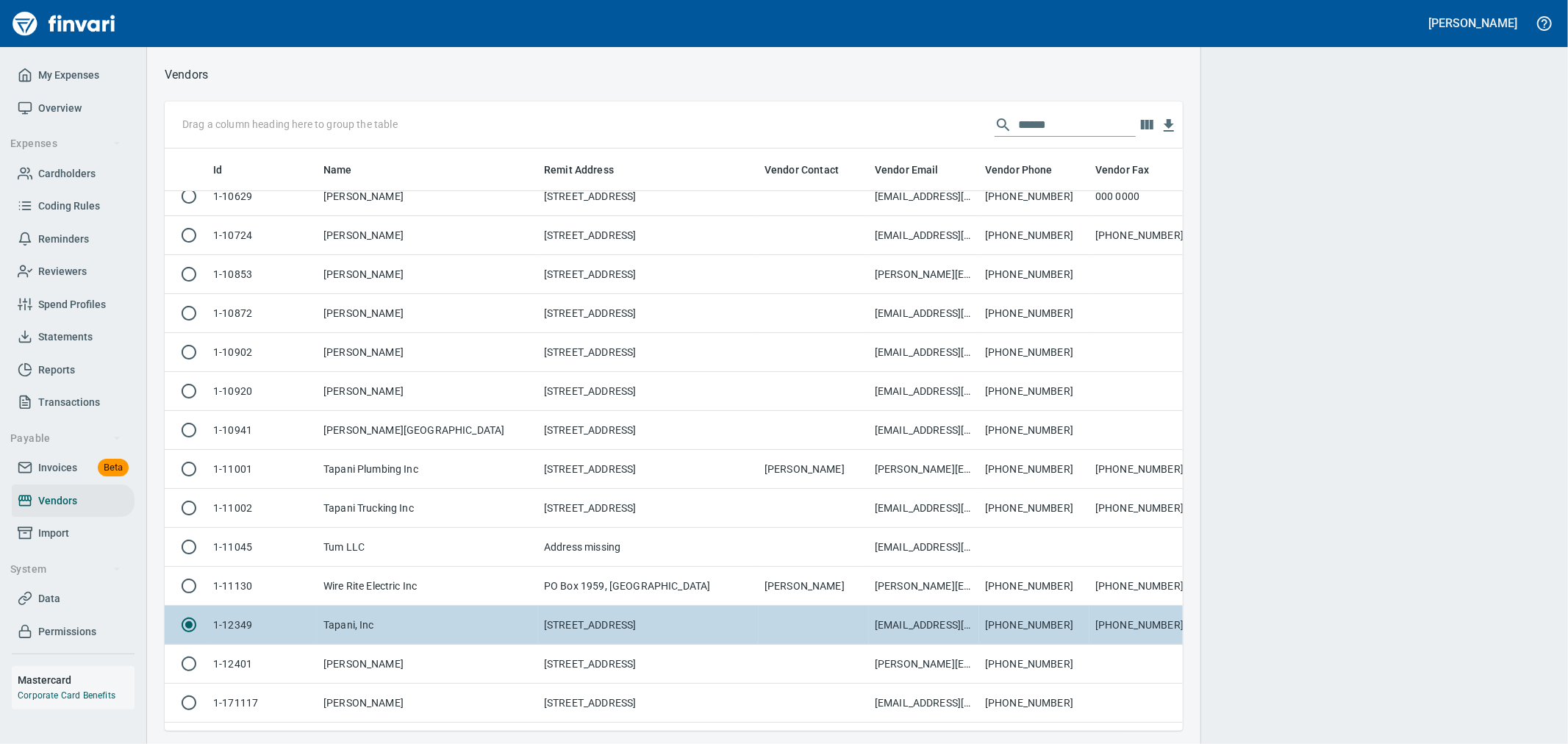
scroll to position [557, 994]
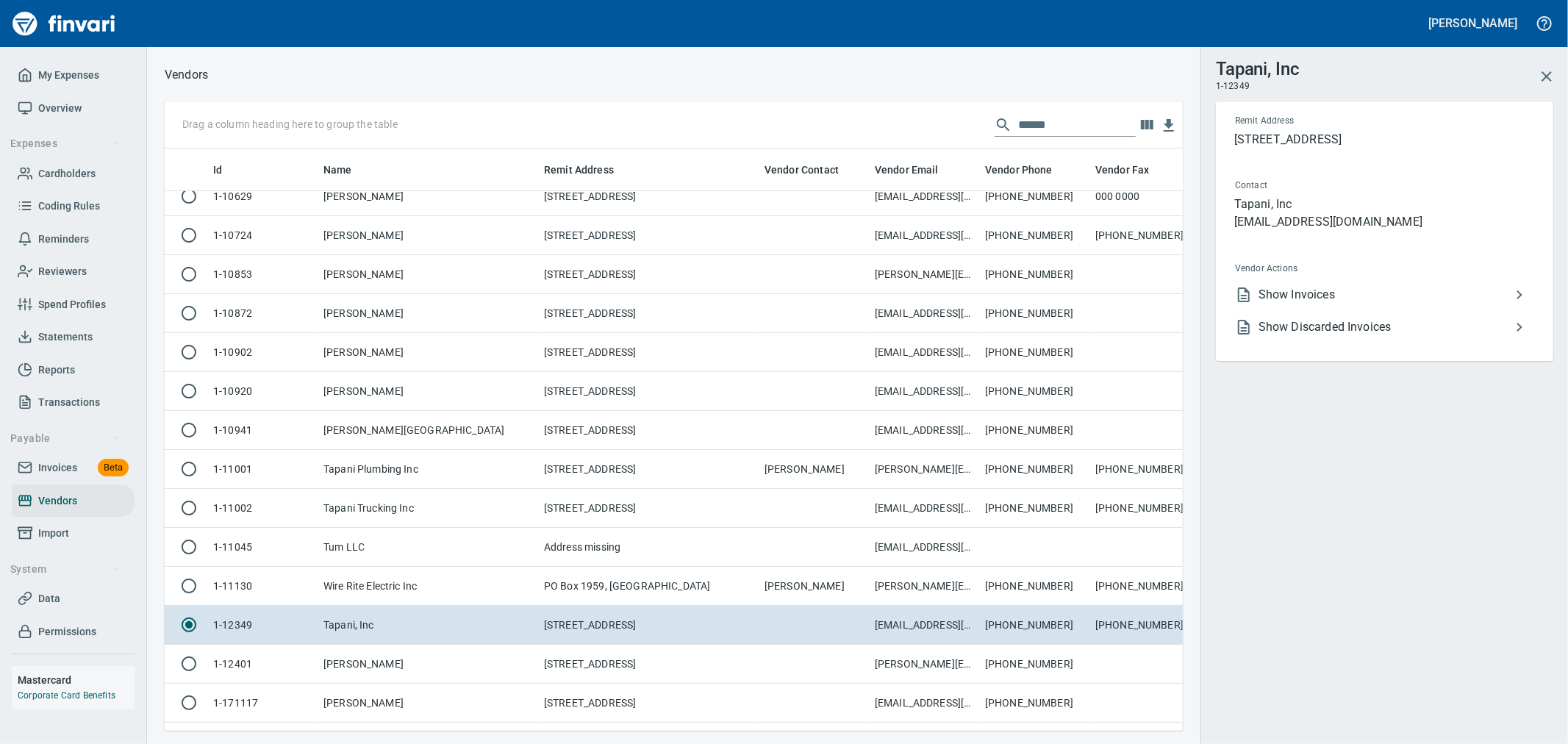
click at [1351, 288] on span "Show Invoices" at bounding box center [1384, 295] width 252 height 18
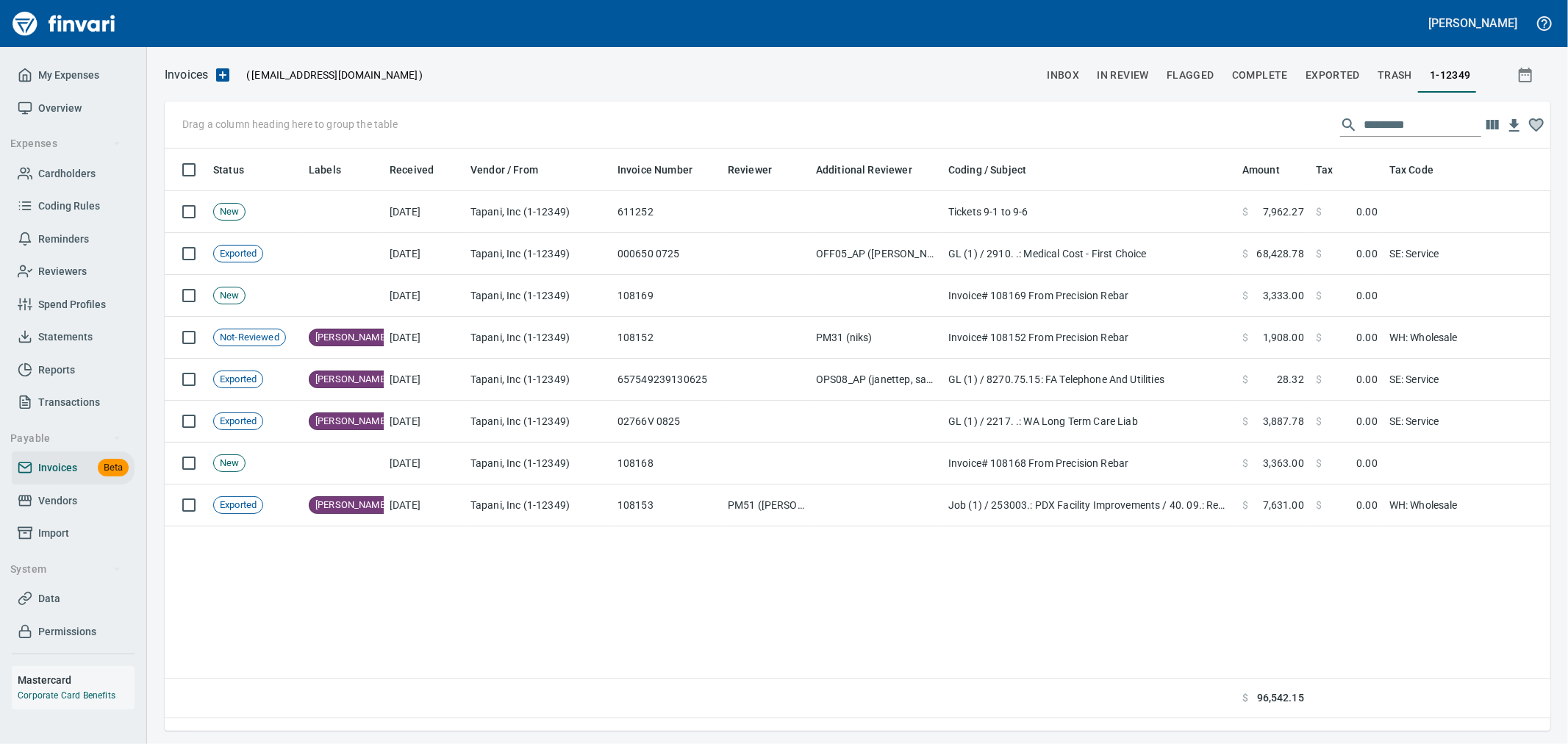
scroll to position [557, 1373]
click at [58, 488] on link "Vendors" at bounding box center [73, 501] width 123 height 33
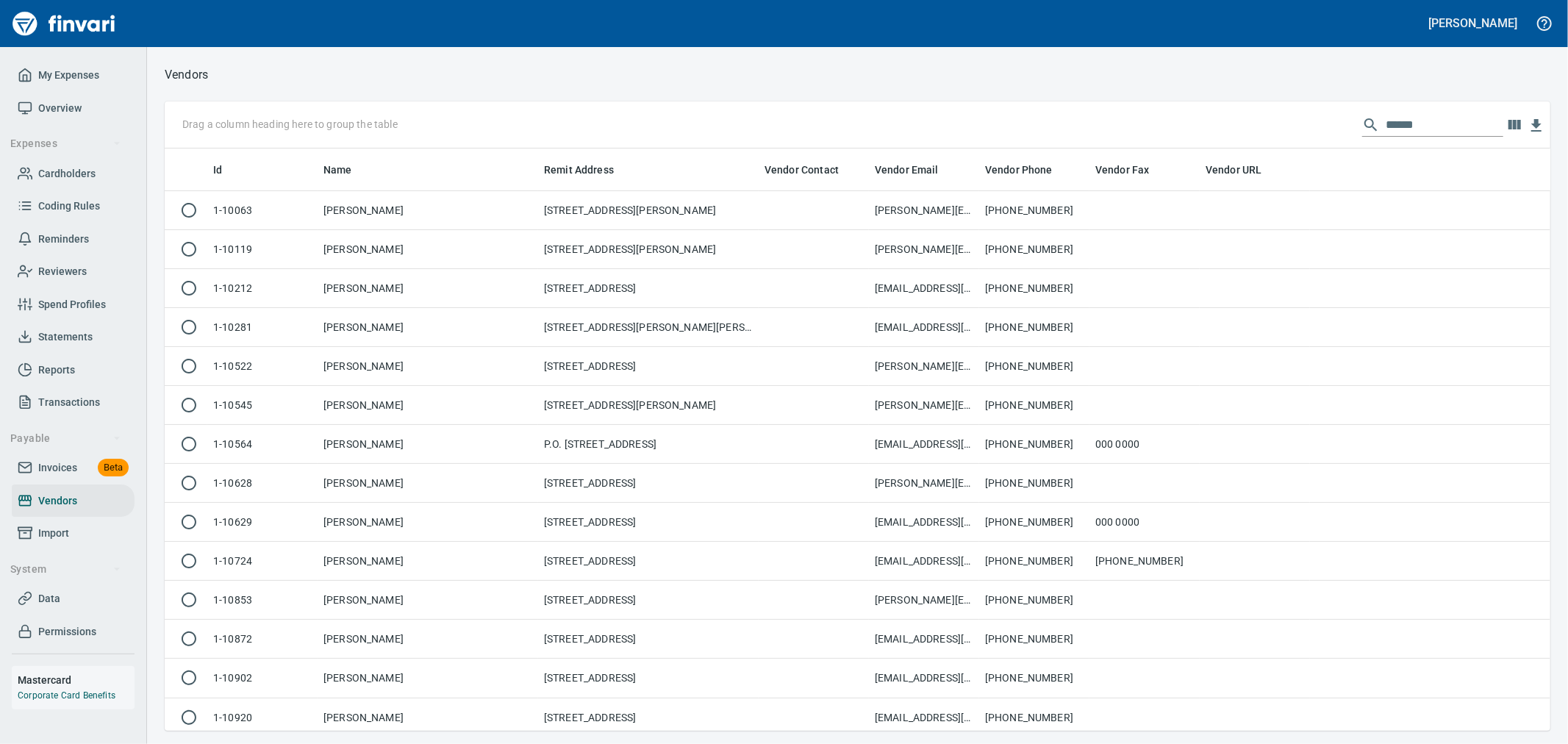
scroll to position [569, 1361]
drag, startPoint x: 1348, startPoint y: 147, endPoint x: 1262, endPoint y: 140, distance: 86.3
click at [1270, 140] on div "Drag a column heading here to group the table ******" at bounding box center [858, 124] width 1386 height 47
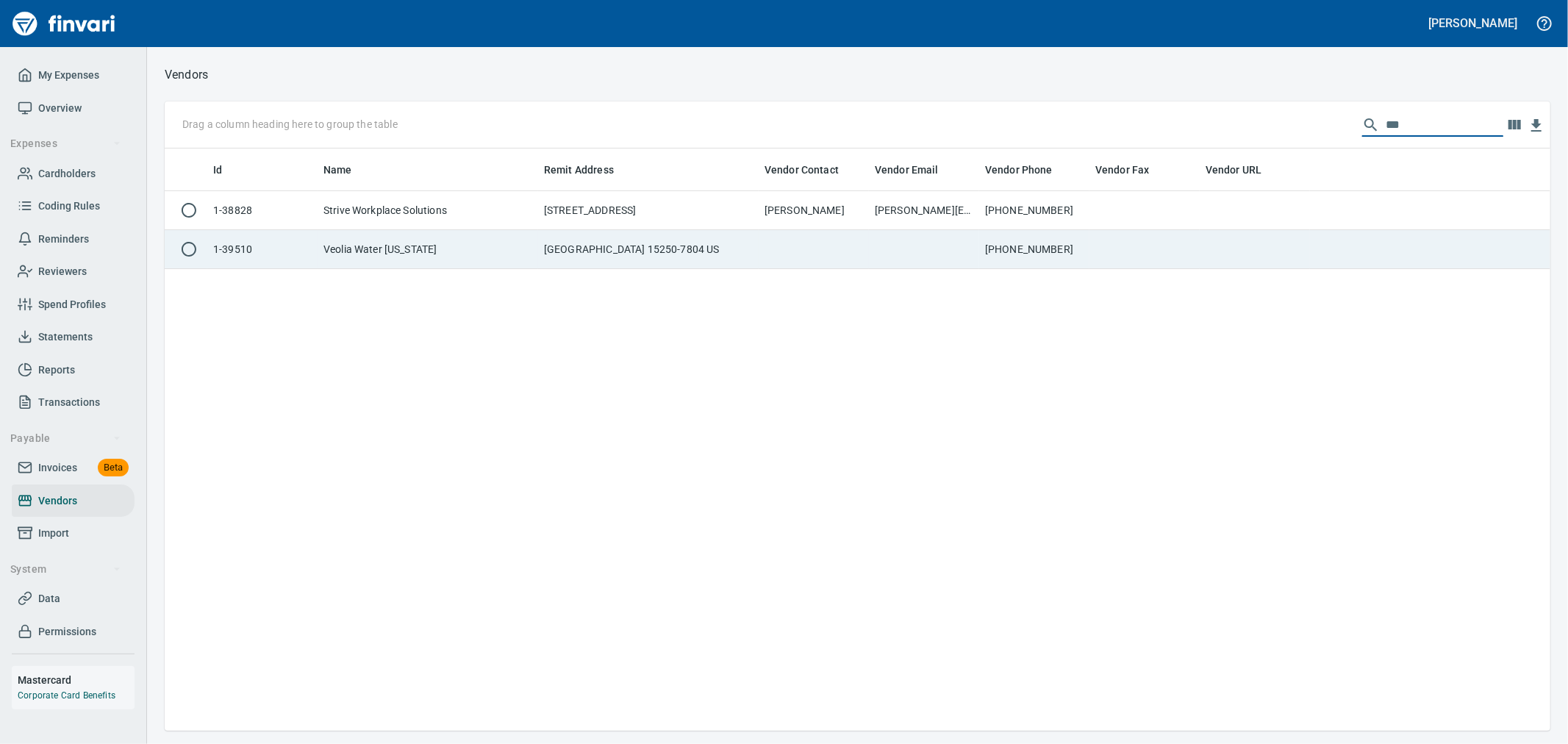
type input "***"
click at [1184, 255] on td at bounding box center [1144, 249] width 110 height 39
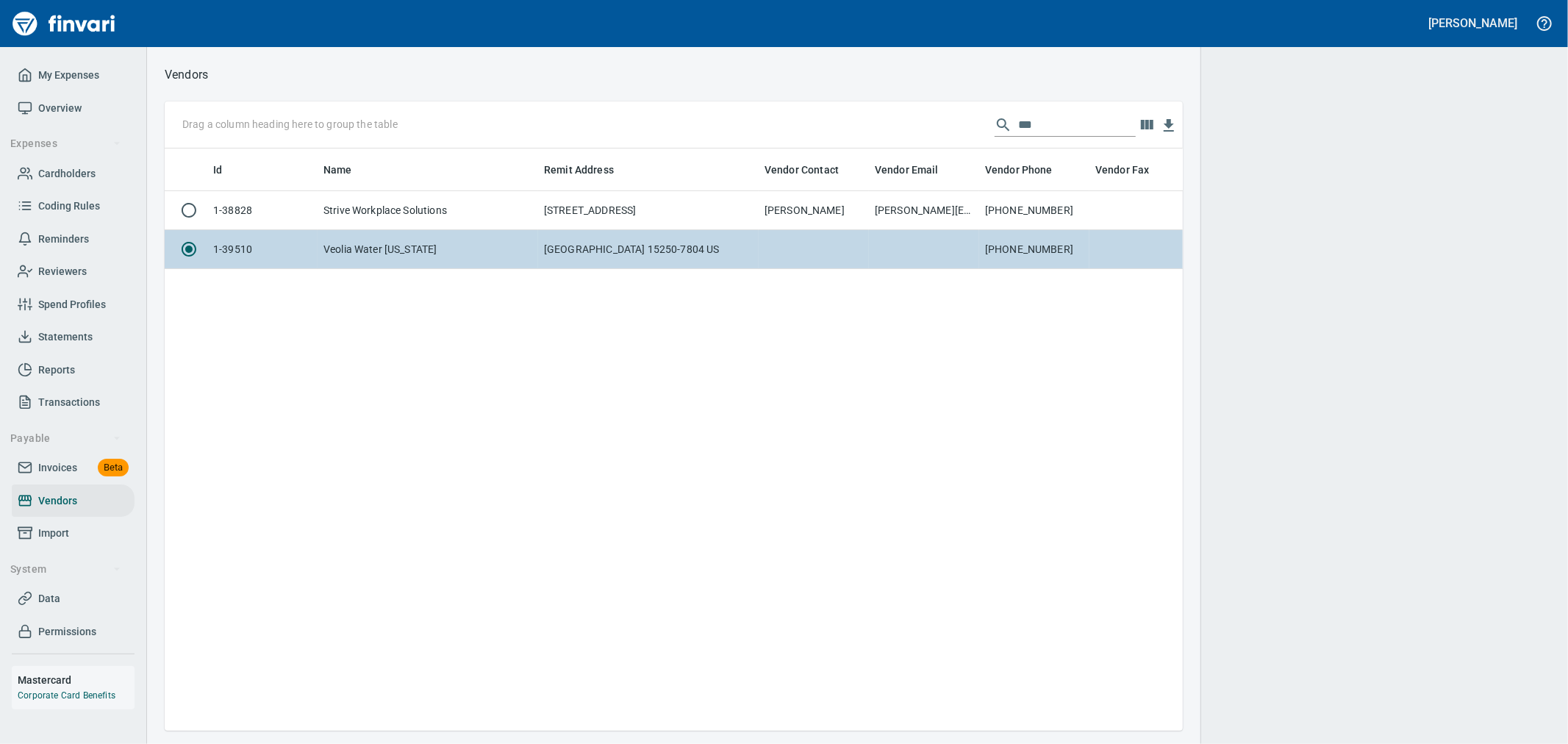
scroll to position [557, 1005]
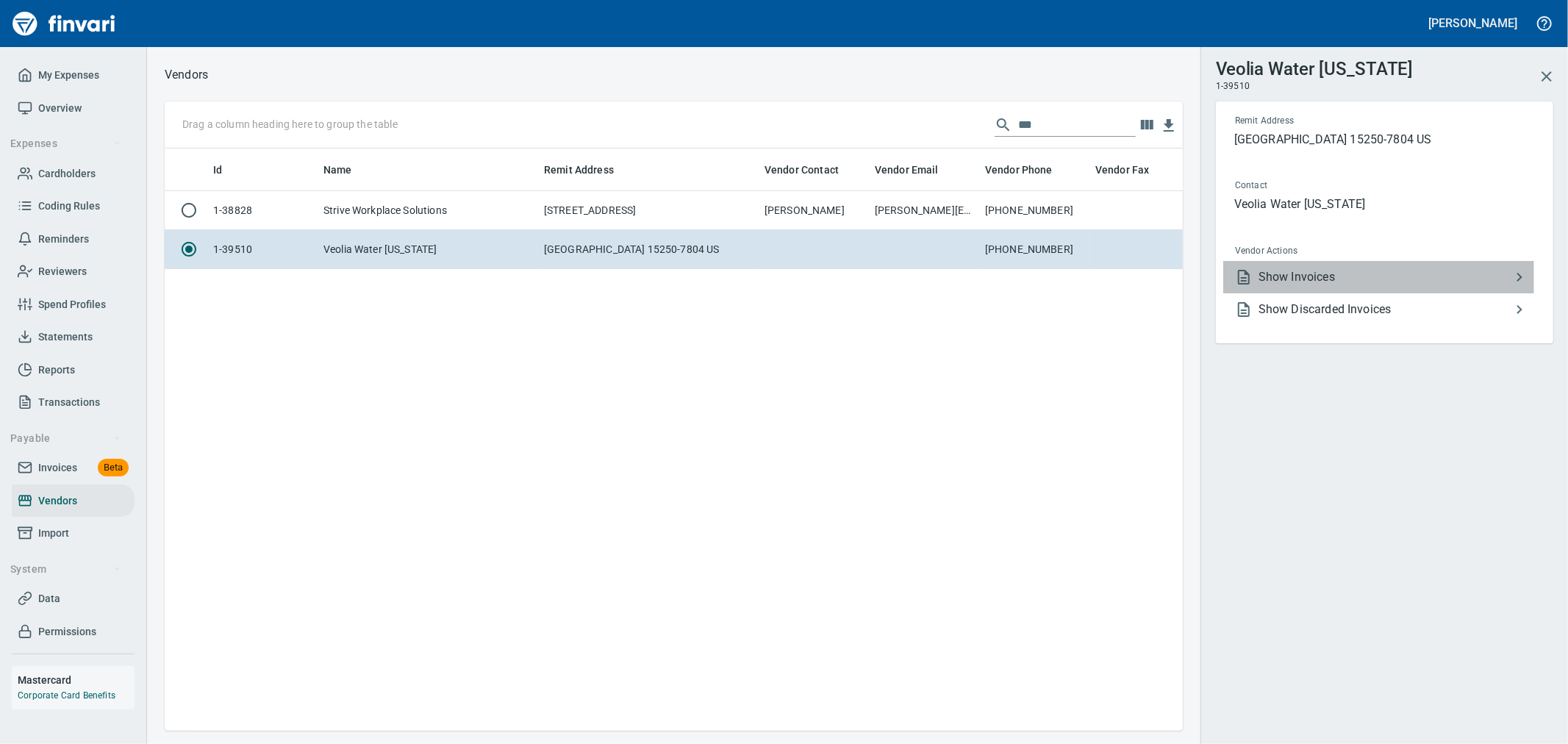
click at [1348, 270] on span "Show Invoices" at bounding box center [1384, 277] width 252 height 18
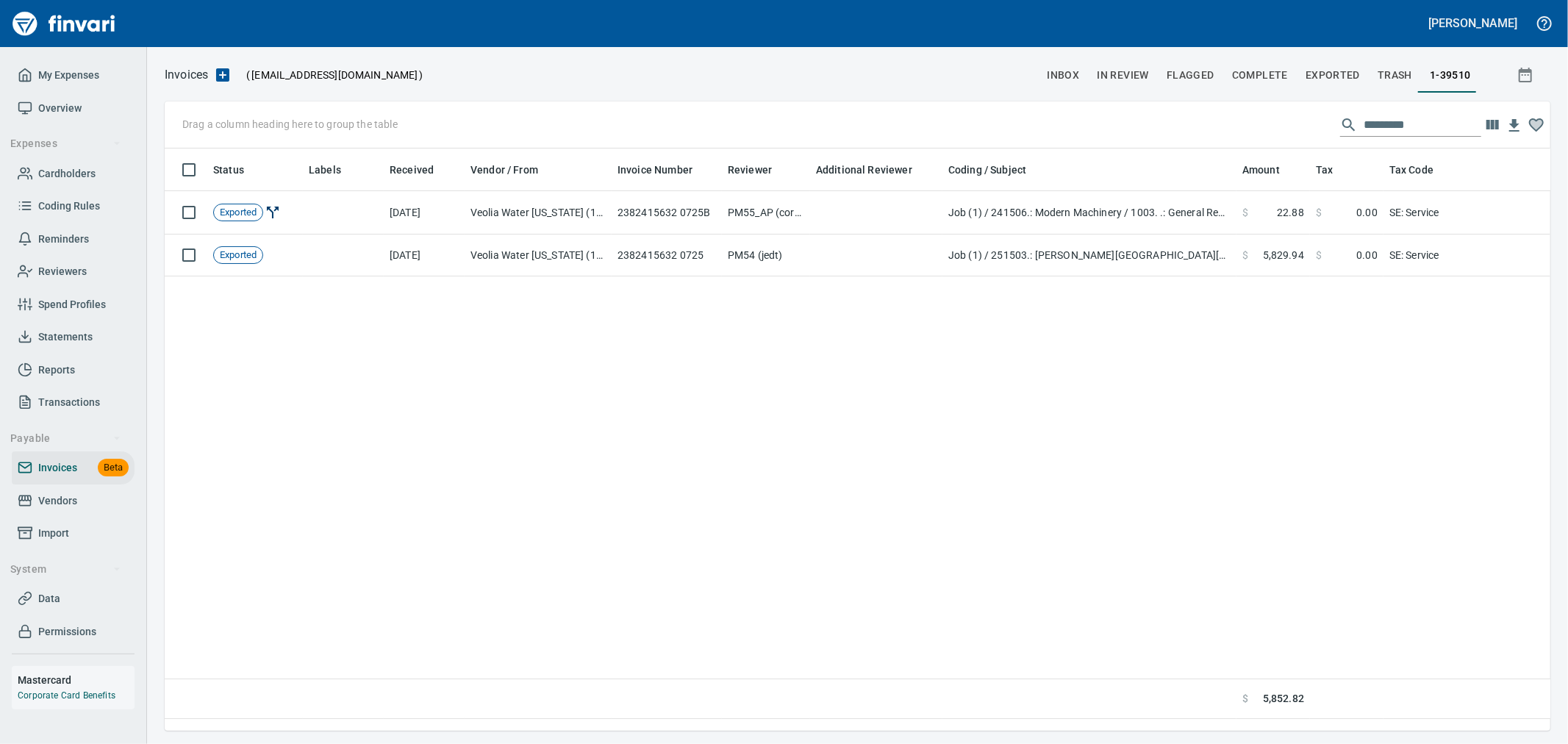
scroll to position [1, 1]
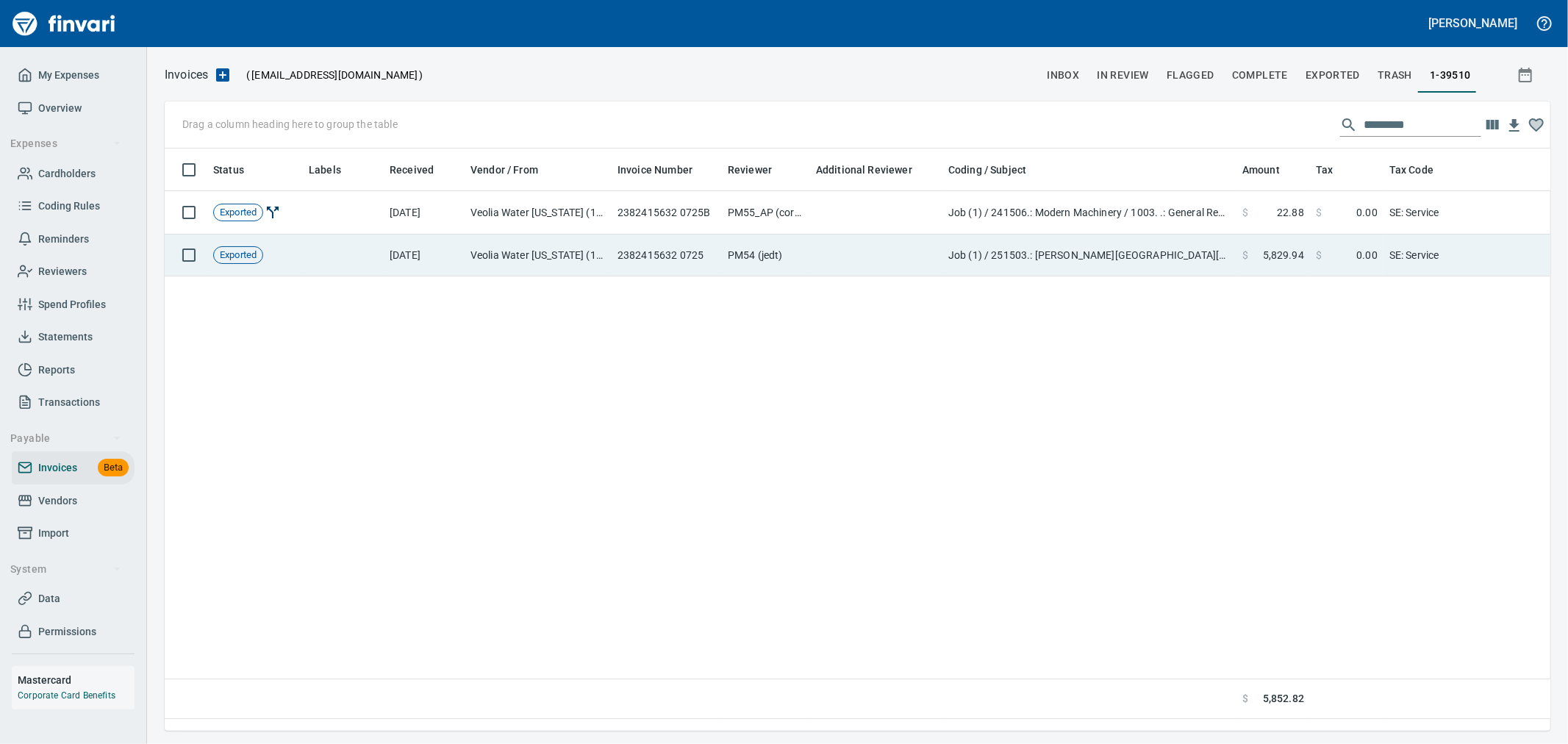
click at [1206, 255] on td "Job (1) / 251503.: [PERSON_NAME][GEOGRAPHIC_DATA][PERSON_NAME] Industrial / 14.…" at bounding box center [1089, 255] width 294 height 42
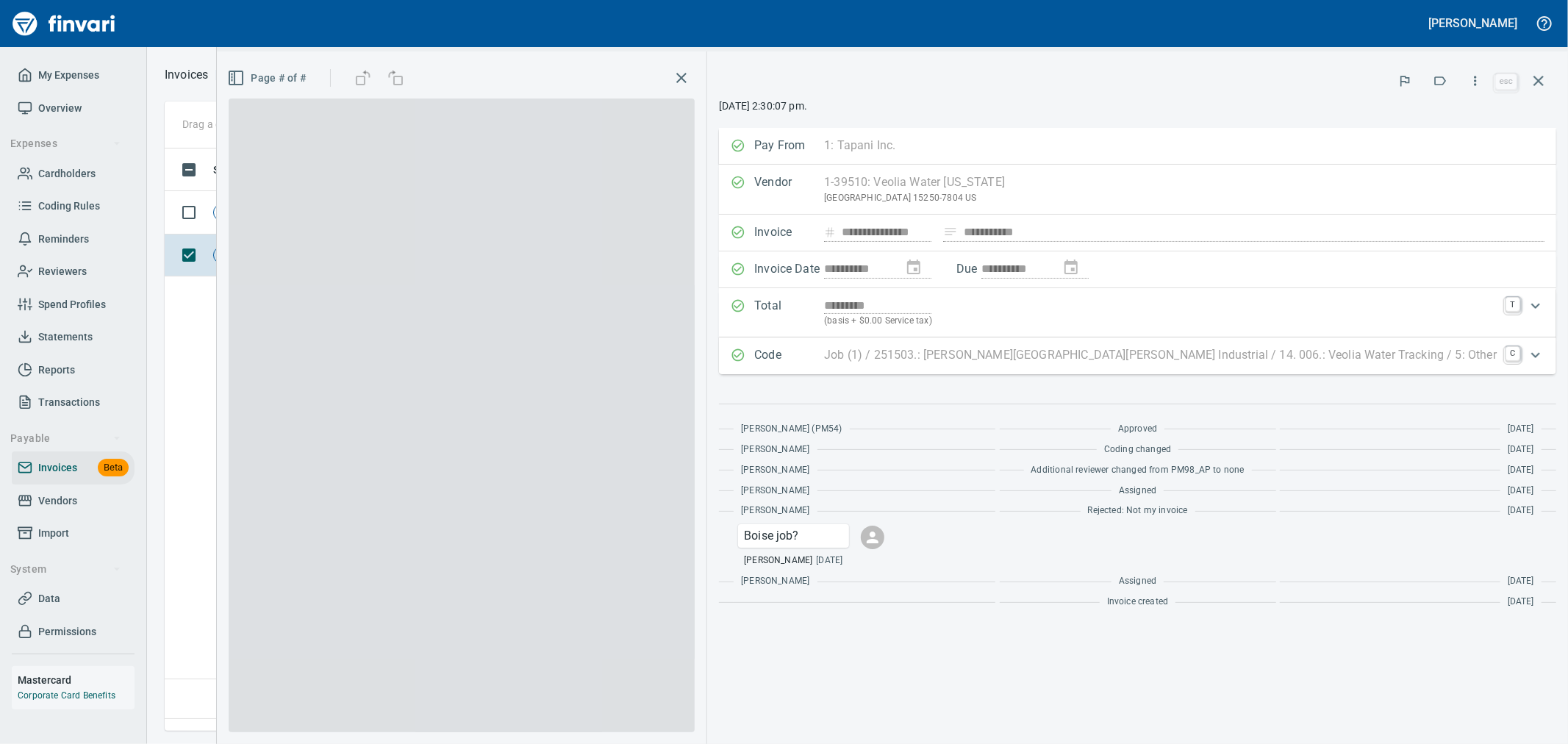
scroll to position [557, 1372]
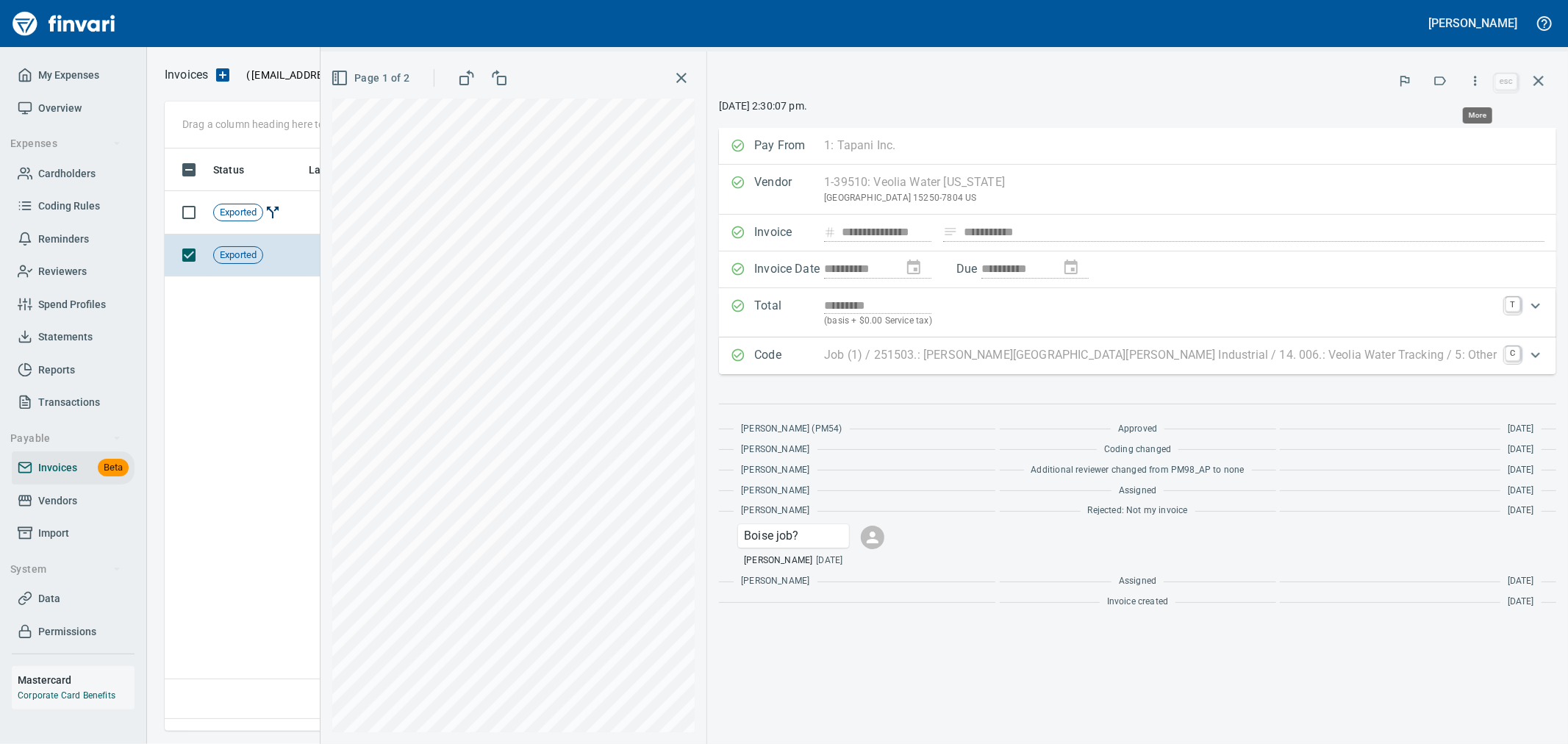
click at [1476, 82] on icon "button" at bounding box center [1476, 81] width 15 height 15
click at [1451, 162] on span "Download" at bounding box center [1473, 156] width 141 height 18
